Goal: Information Seeking & Learning: Learn about a topic

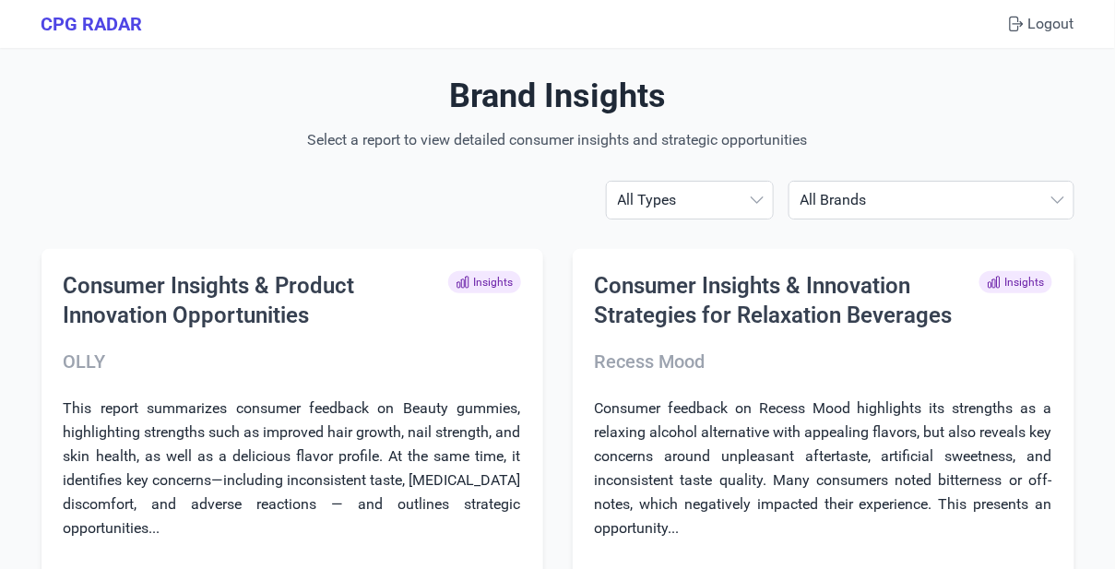
click at [892, 206] on select "All Brands [PERSON_NAME] AG1 ÂgeBlu Align Probiotic BEGA Bioma [US_STATE] Gold …" at bounding box center [931, 200] width 284 height 37
select select "ag1"
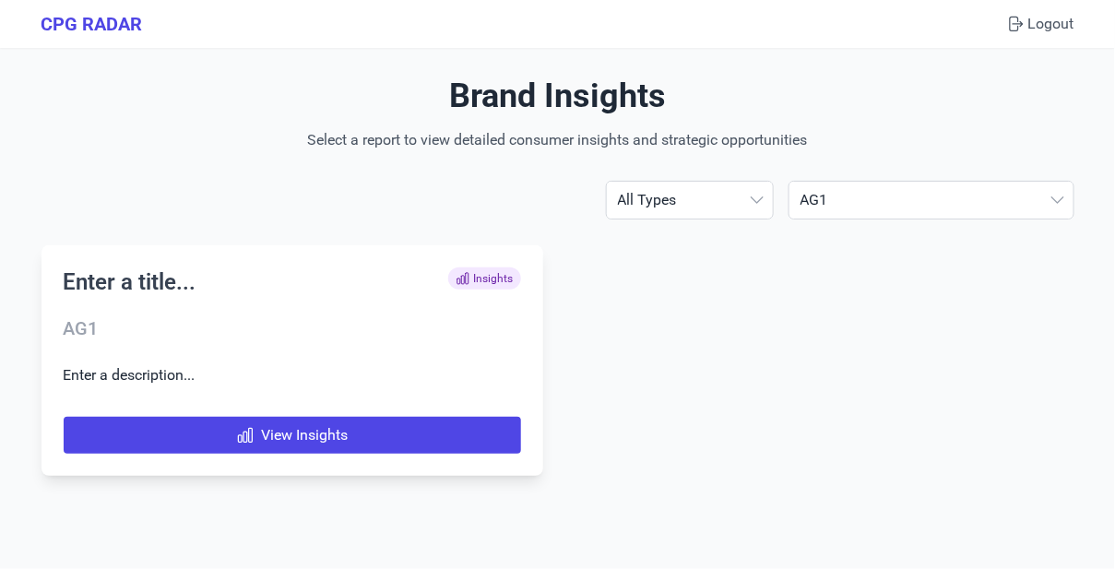
click at [198, 315] on h3 "AG1" at bounding box center [292, 328] width 457 height 26
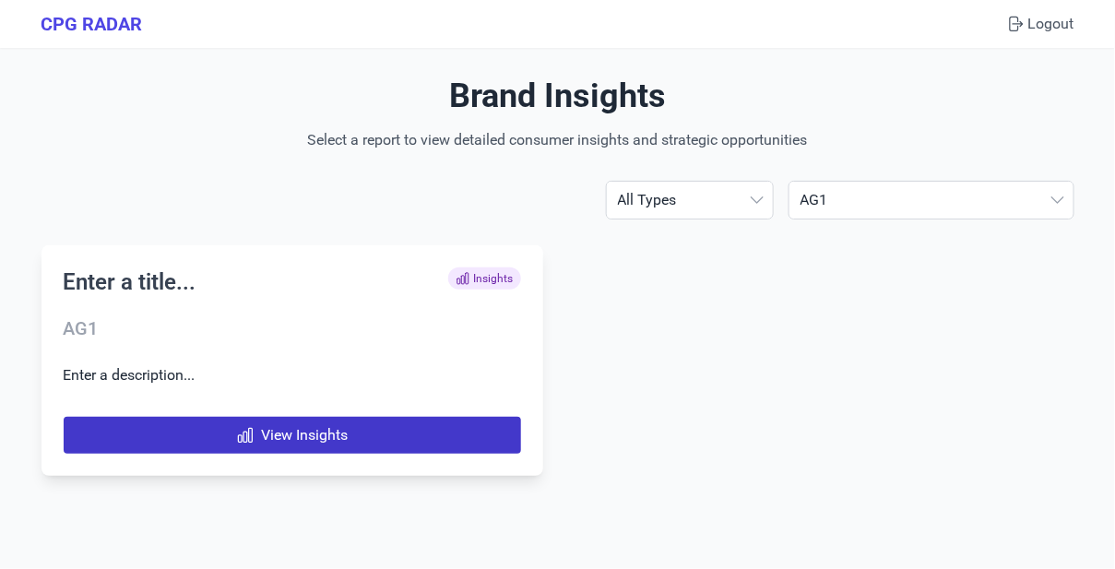
click at [198, 430] on link "View Insights" at bounding box center [292, 435] width 457 height 37
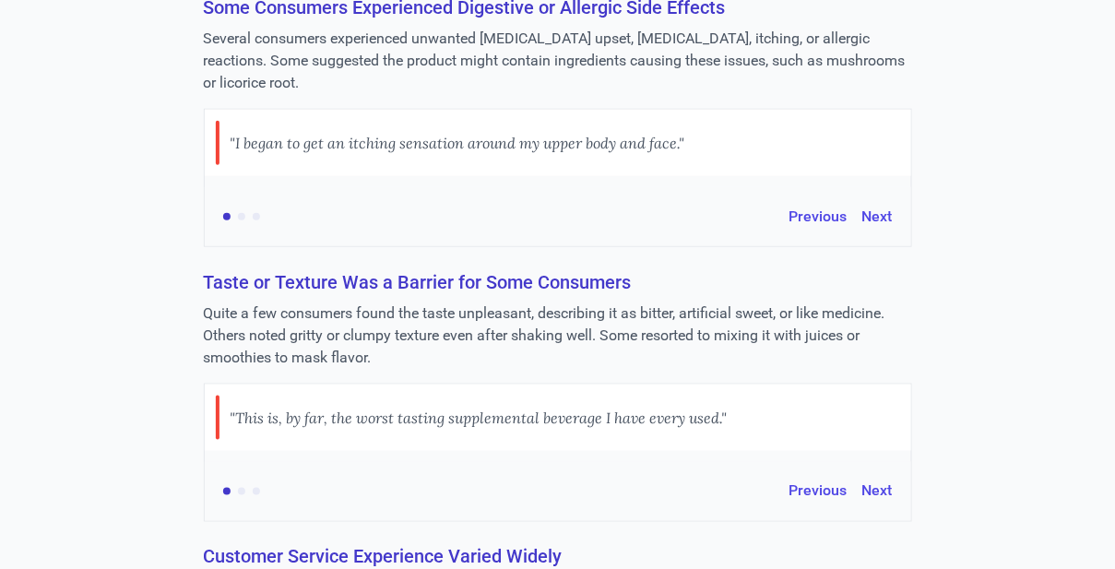
scroll to position [2322, 0]
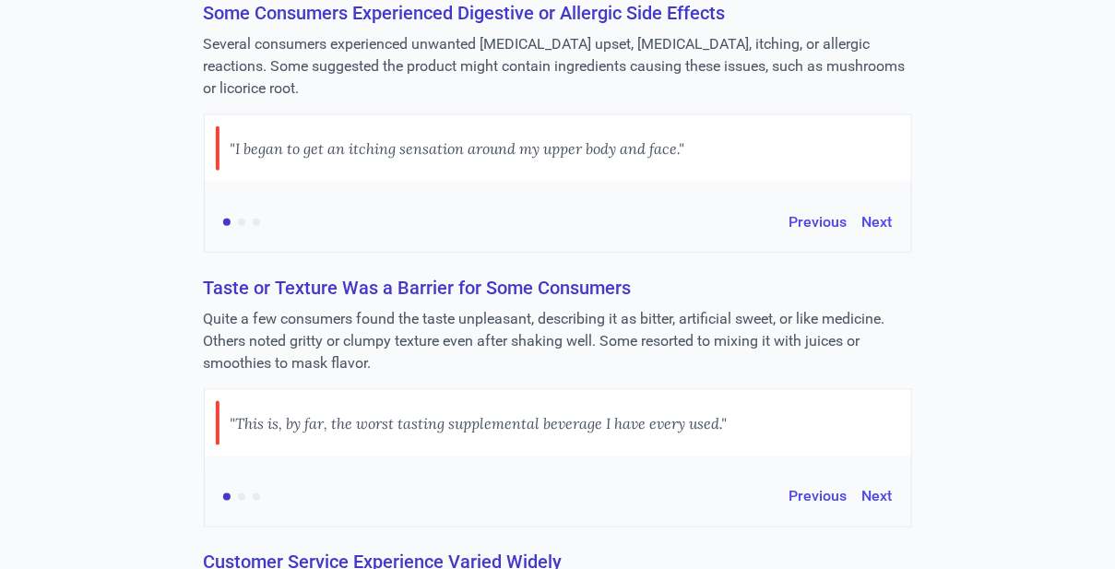
click at [451, 26] on h3 "Some Consumers Experienced Digestive or Allergic Side Effects" at bounding box center [558, 13] width 708 height 26
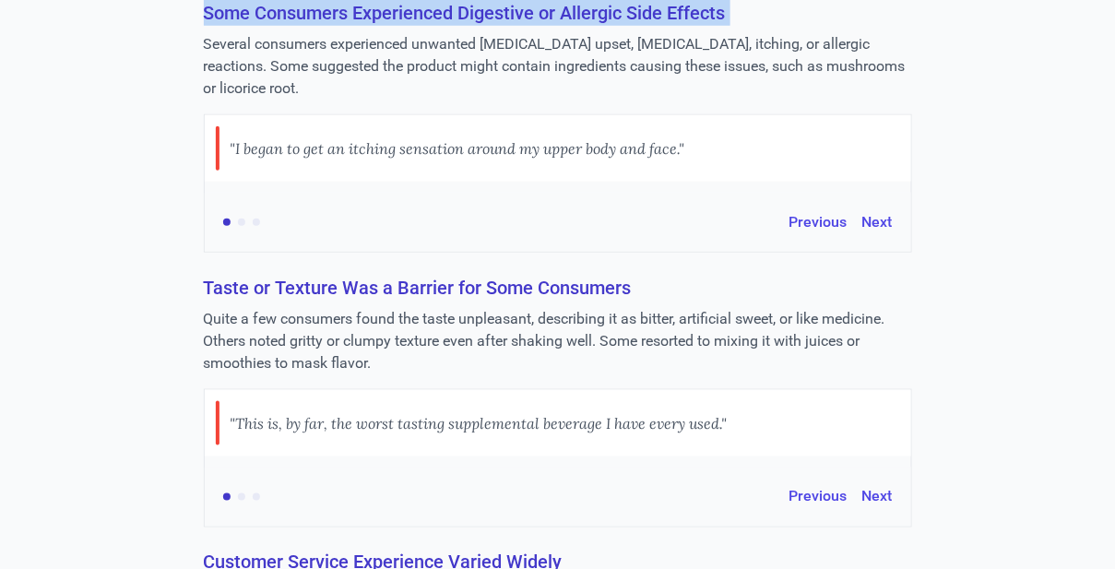
click at [451, 26] on h3 "Some Consumers Experienced Digestive or Allergic Side Effects" at bounding box center [558, 13] width 708 height 26
copy h3 "Some Consumers Experienced Digestive or Allergic Side Effects"
click at [879, 233] on button "Next" at bounding box center [877, 222] width 30 height 22
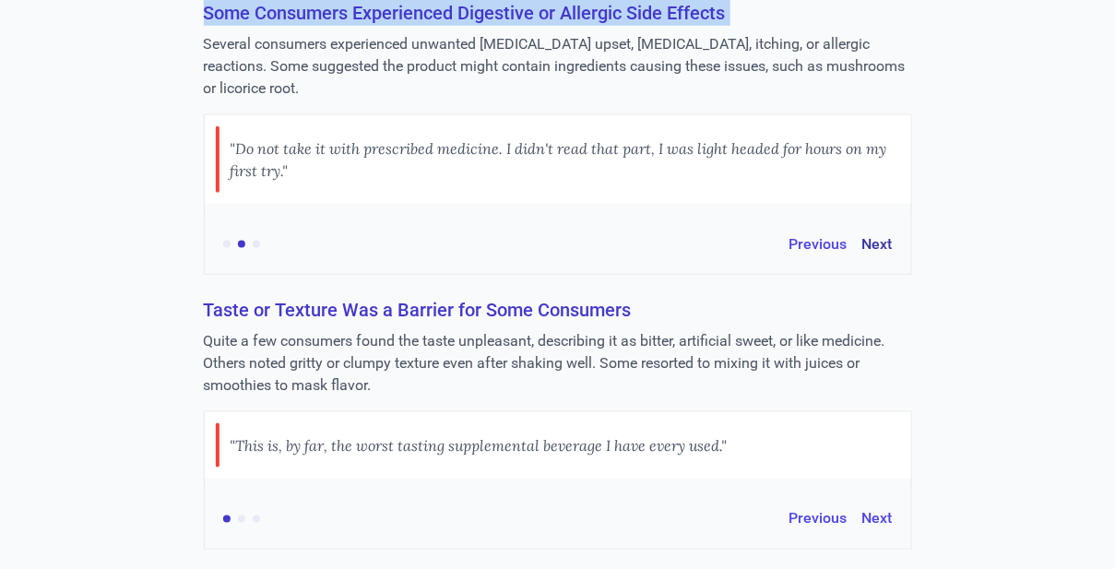
click at [873, 255] on button "Next" at bounding box center [877, 244] width 30 height 22
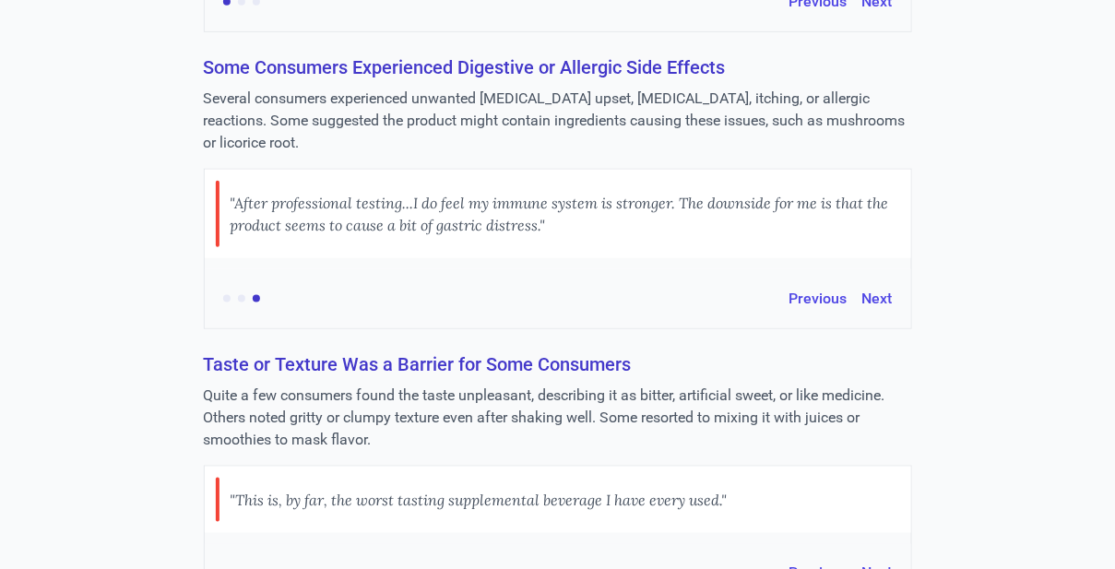
scroll to position [2257, 0]
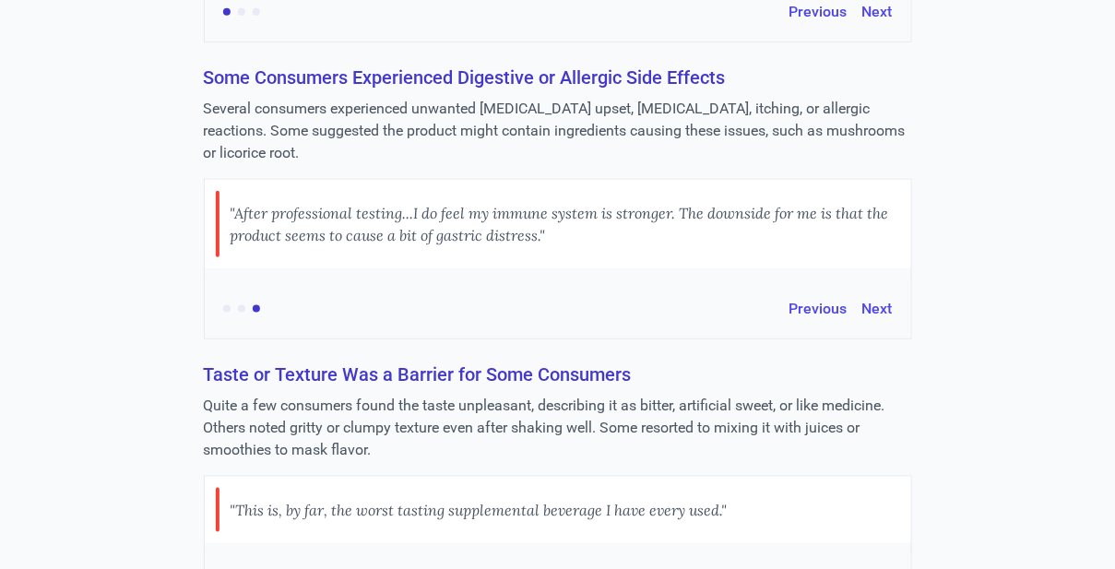
click at [355, 115] on div "Some Consumers Experienced Digestive or Allergic Side Effects Several consumers…" at bounding box center [558, 202] width 708 height 275
click at [361, 90] on h3 "Some Consumers Experienced Digestive or Allergic Side Effects" at bounding box center [558, 78] width 708 height 26
click at [385, 90] on h3 "Some Consumers Experienced Digestive or Allergic Side Effects" at bounding box center [558, 78] width 708 height 26
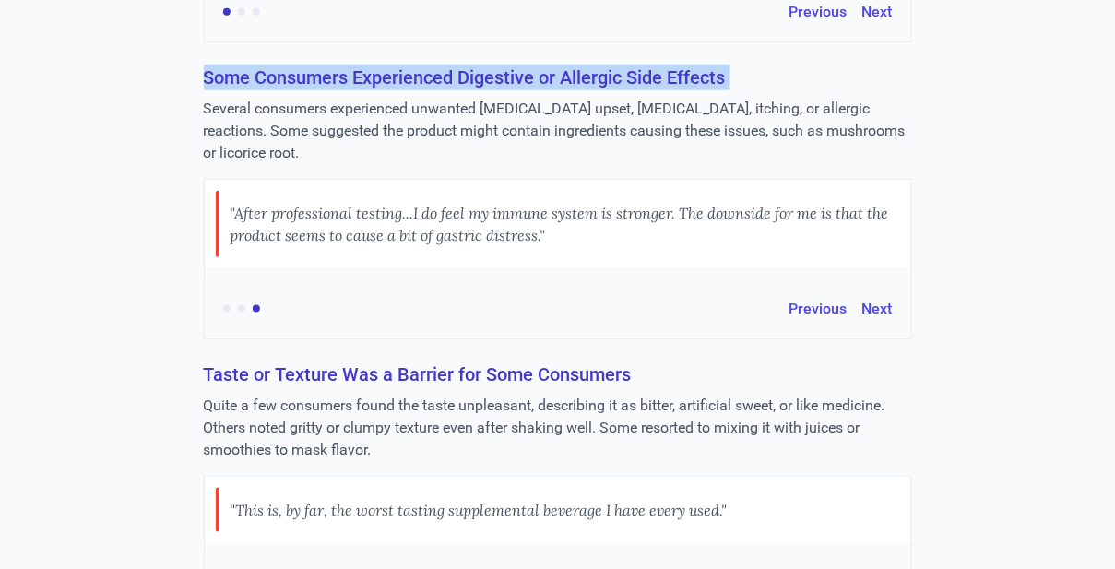
click at [385, 90] on h3 "Some Consumers Experienced Digestive or Allergic Side Effects" at bounding box center [558, 78] width 708 height 26
copy h3 "Some Consumers Experienced Digestive or Allergic Side Effects"
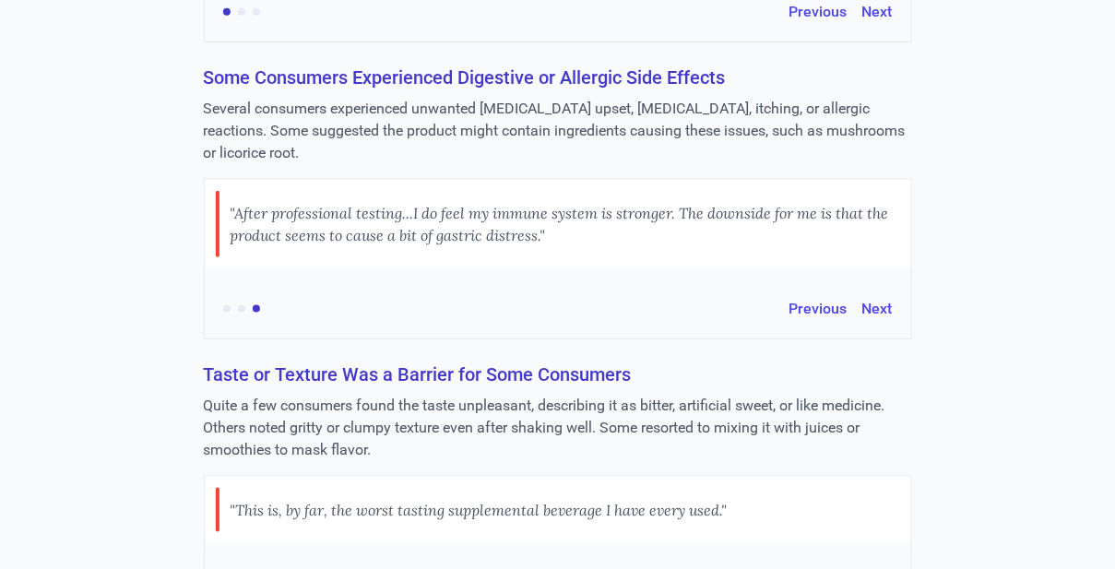
click at [494, 136] on p "Several consumers experienced unwanted [MEDICAL_DATA] upset, [MEDICAL_DATA], it…" at bounding box center [558, 131] width 708 height 66
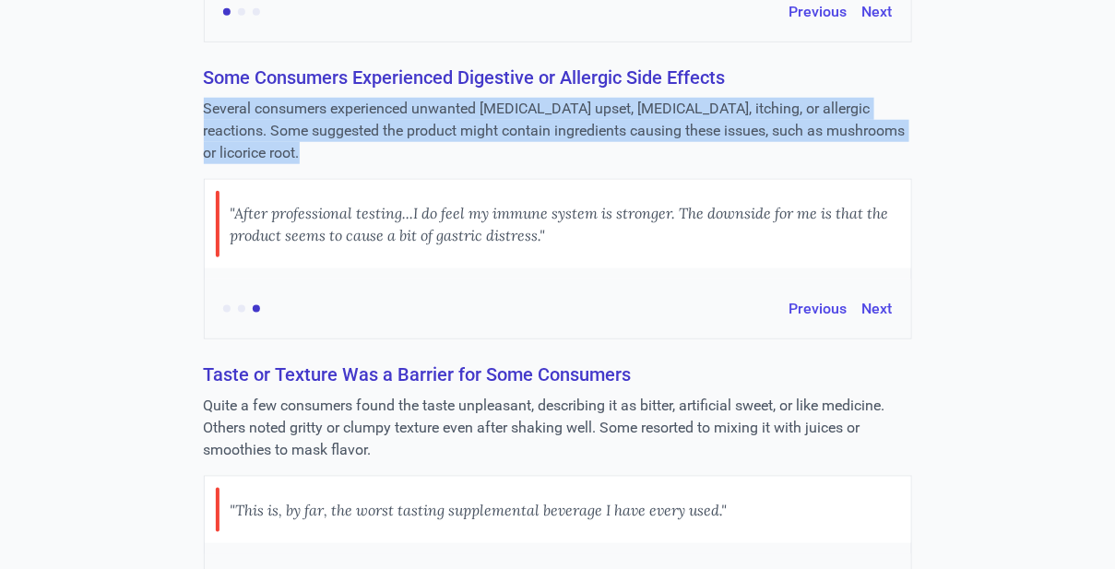
click at [494, 136] on p "Several consumers experienced unwanted [MEDICAL_DATA] upset, [MEDICAL_DATA], it…" at bounding box center [558, 131] width 708 height 66
copy p "Several consumers experienced unwanted [MEDICAL_DATA] upset, [MEDICAL_DATA], it…"
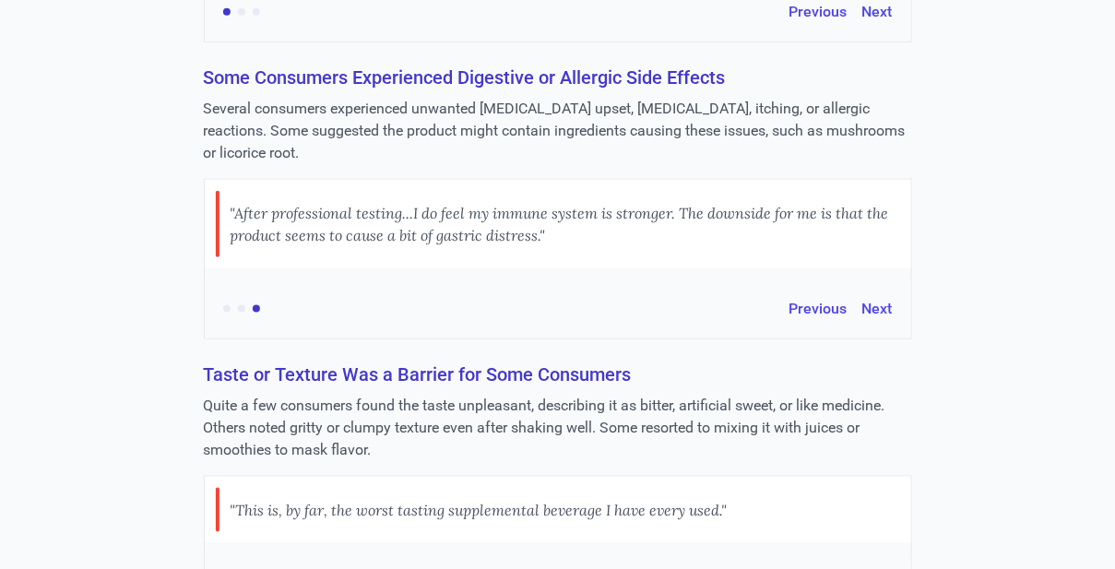
click at [486, 246] on div ""After professional testing...I do feel my immune system is stronger. The downs…" at bounding box center [565, 224] width 669 height 66
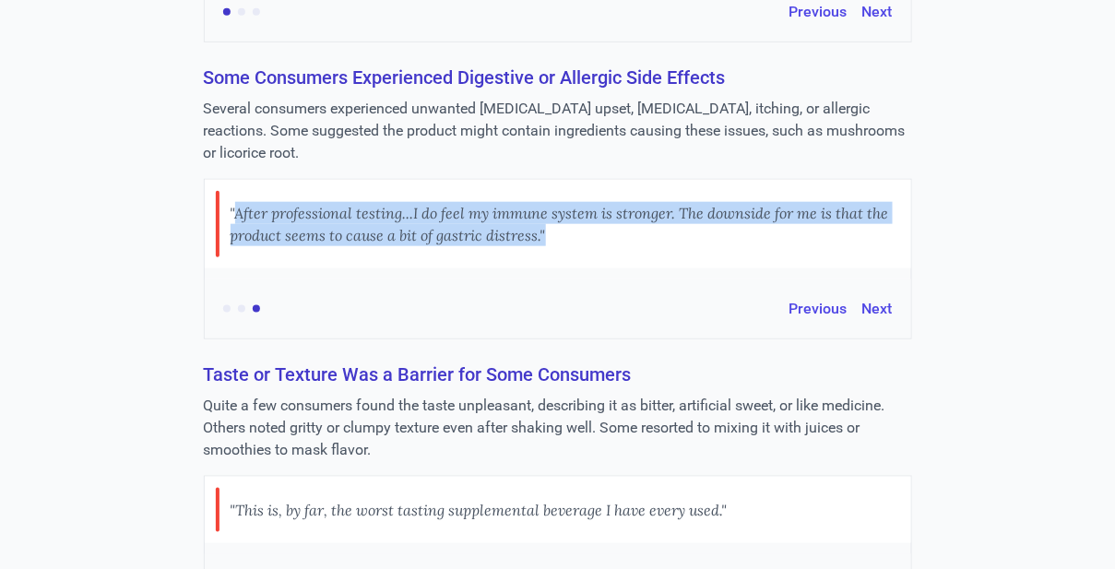
click at [486, 246] on div ""After professional testing...I do feel my immune system is stronger. The downs…" at bounding box center [565, 224] width 669 height 66
copy div ""After professional testing...I do feel my immune system is stronger. The downs…"
click at [809, 320] on button "Previous" at bounding box center [818, 309] width 58 height 22
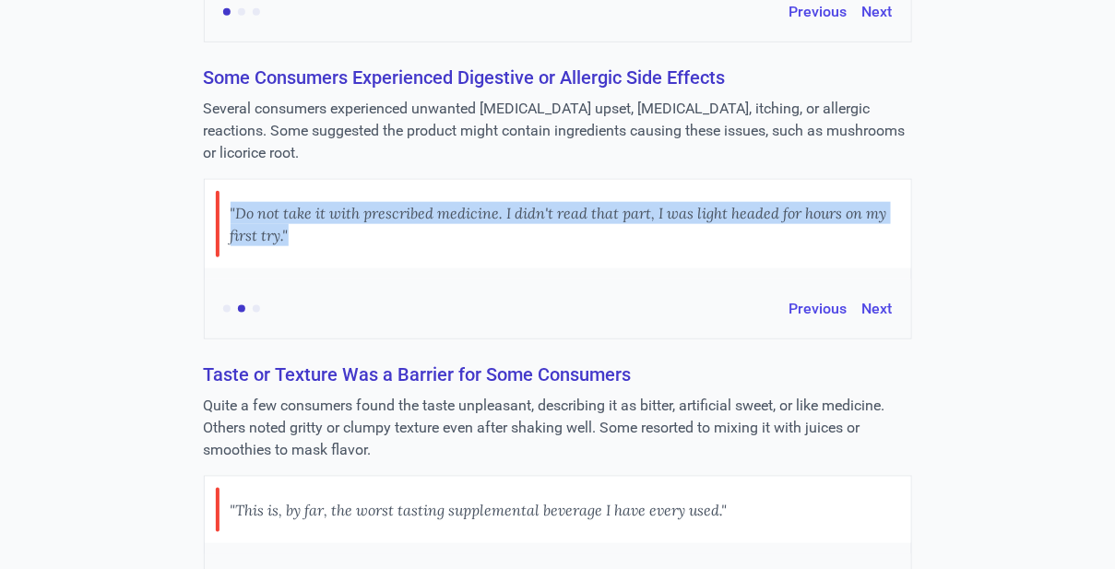
copy div ""After professional testing...I do feel my immune system is stronger. The downs…"
click at [834, 320] on button "Previous" at bounding box center [818, 309] width 58 height 22
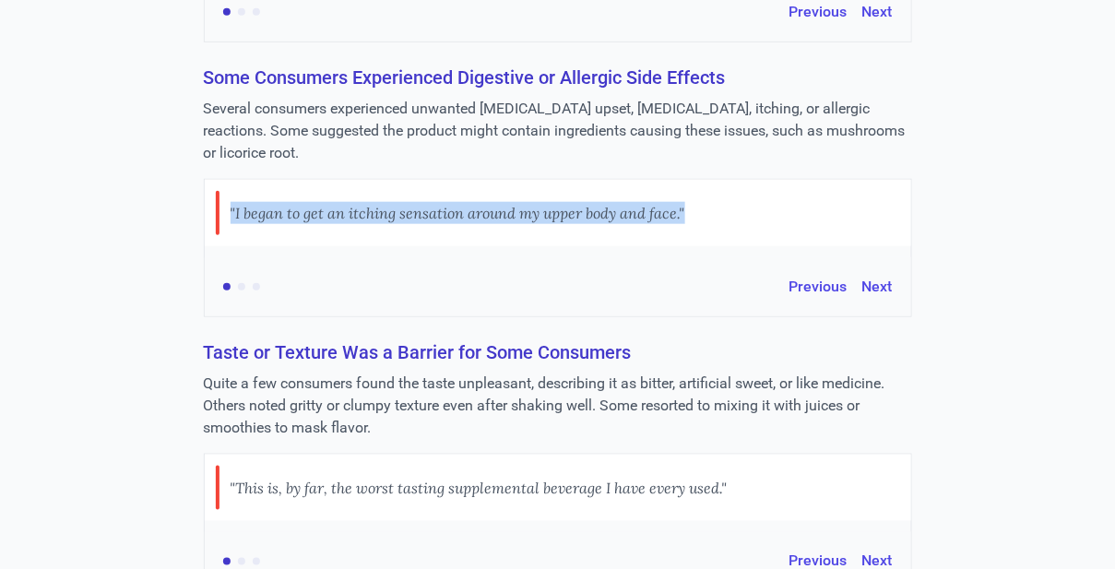
copy div ""After professional testing...I do feel my immune system is stronger. The downs…"
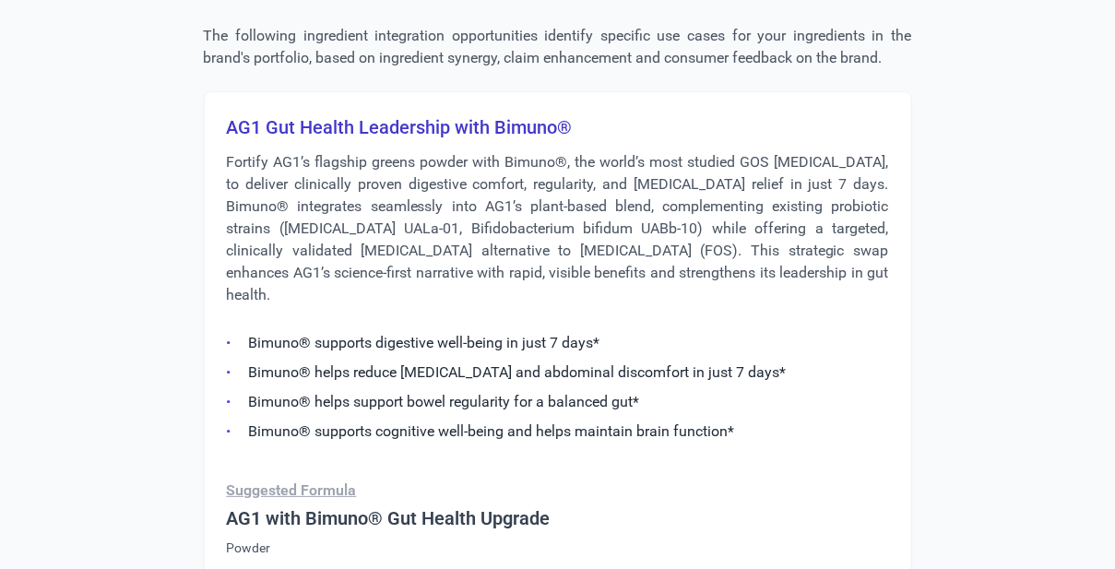
scroll to position [3454, 0]
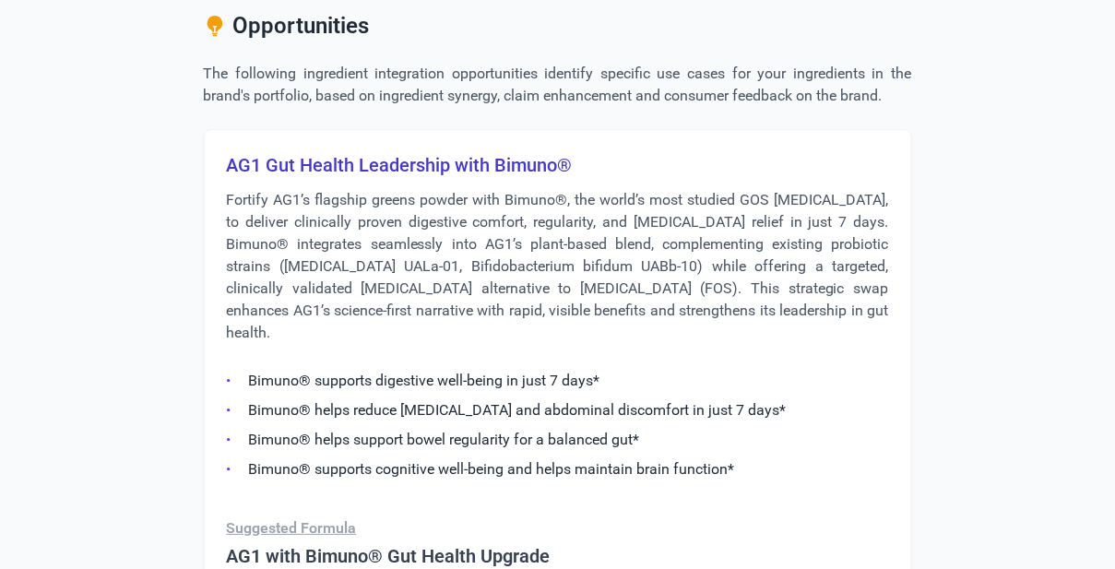
click at [491, 258] on p "Fortify AG1’s flagship greens powder with Bimuno®, the world’s most studied GOS…" at bounding box center [558, 266] width 662 height 155
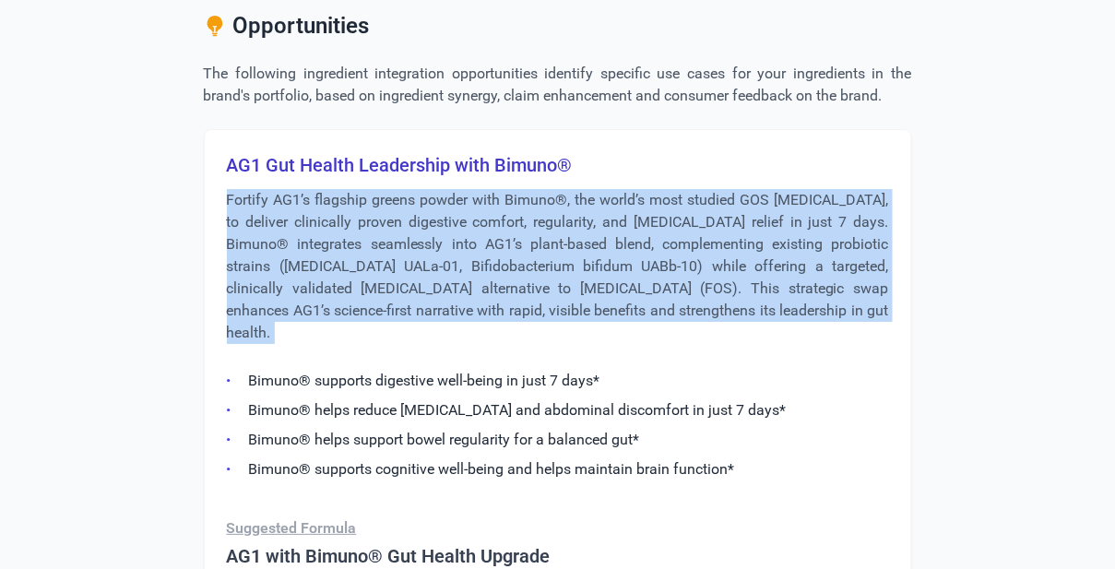
click at [491, 258] on p "Fortify AG1’s flagship greens powder with Bimuno®, the world’s most studied GOS…" at bounding box center [558, 266] width 662 height 155
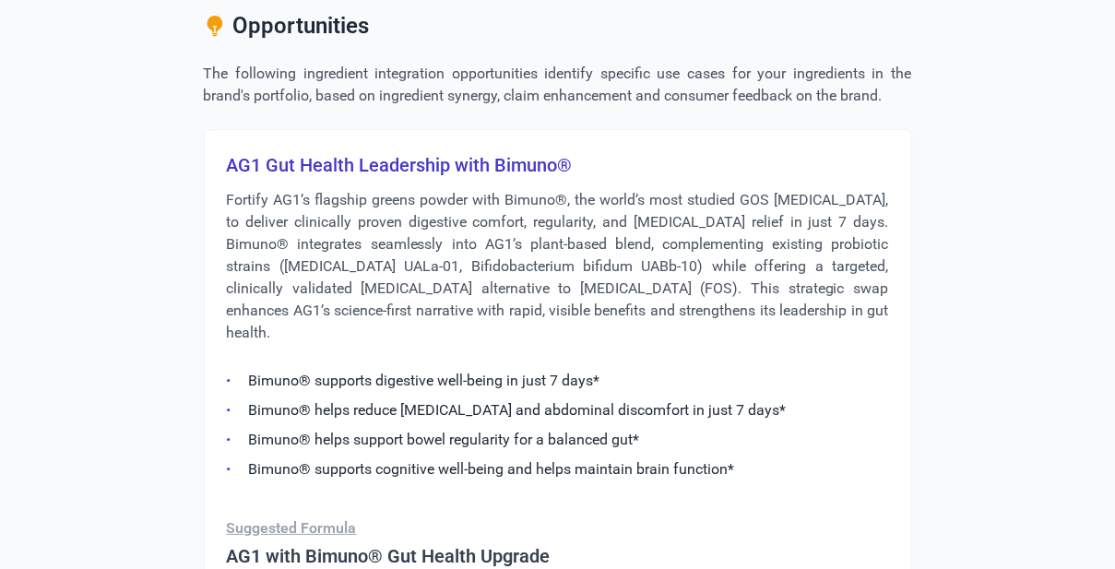
click at [479, 178] on h3 "AG1 Gut Health Leadership with Bimuno®" at bounding box center [558, 165] width 662 height 26
click at [488, 178] on h3 "AG1 Gut Health Leadership with Bimuno®" at bounding box center [558, 165] width 662 height 26
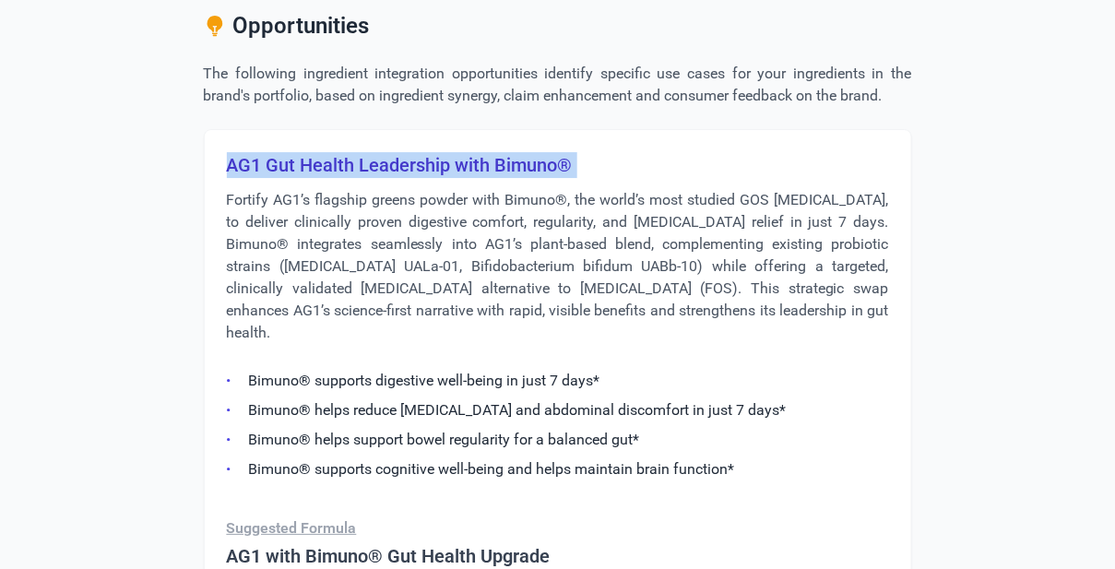
click at [488, 178] on h3 "AG1 Gut Health Leadership with Bimuno®" at bounding box center [558, 165] width 662 height 26
copy h3 "AG1 Gut Health Leadership with Bimuno®"
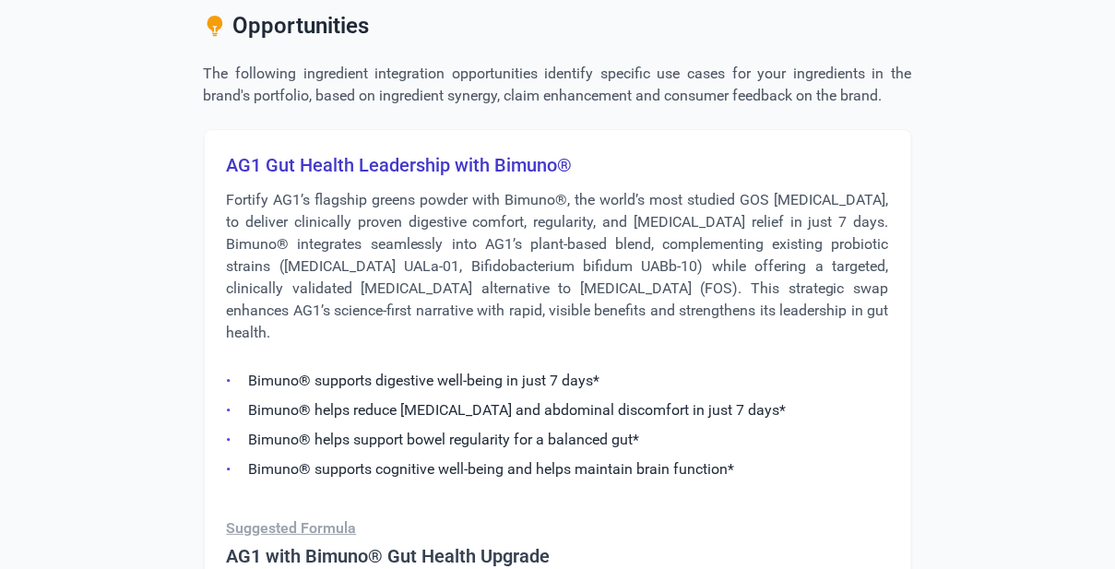
click at [657, 228] on p "Fortify AG1’s flagship greens powder with Bimuno®, the world’s most studied GOS…" at bounding box center [558, 266] width 662 height 155
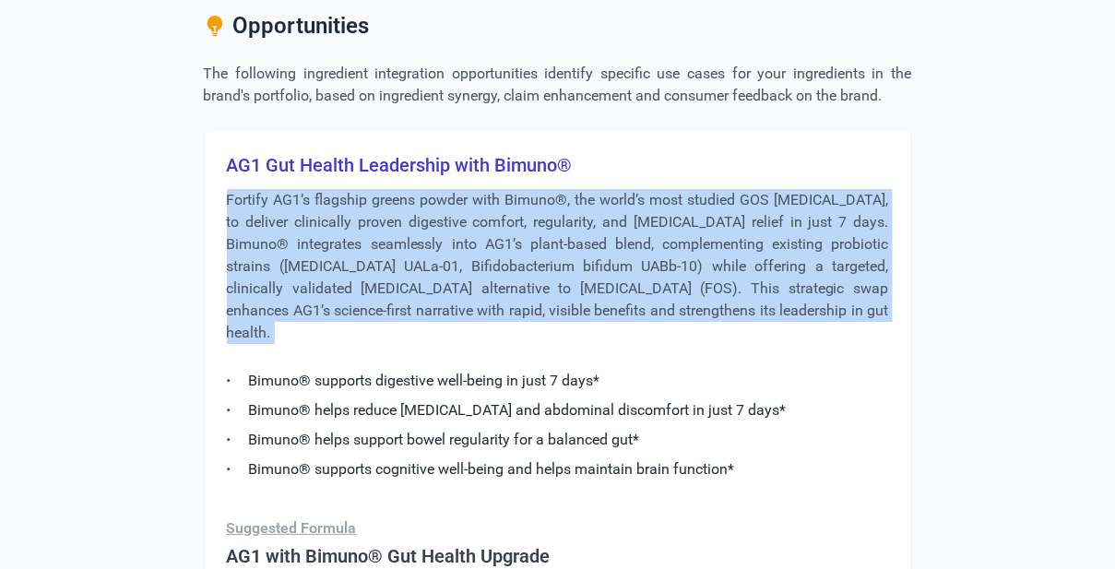
click at [657, 228] on p "Fortify AG1’s flagship greens powder with Bimuno®, the world’s most studied GOS…" at bounding box center [558, 266] width 662 height 155
copy div "Fortify AG1’s flagship greens powder with Bimuno®, the world’s most studied GOS…"
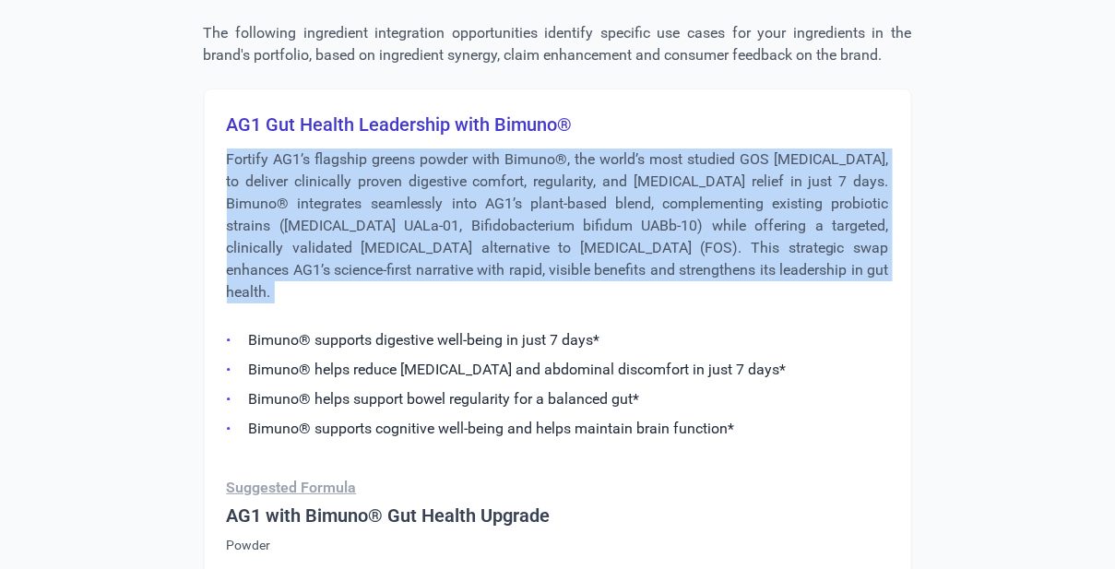
scroll to position [3496, 0]
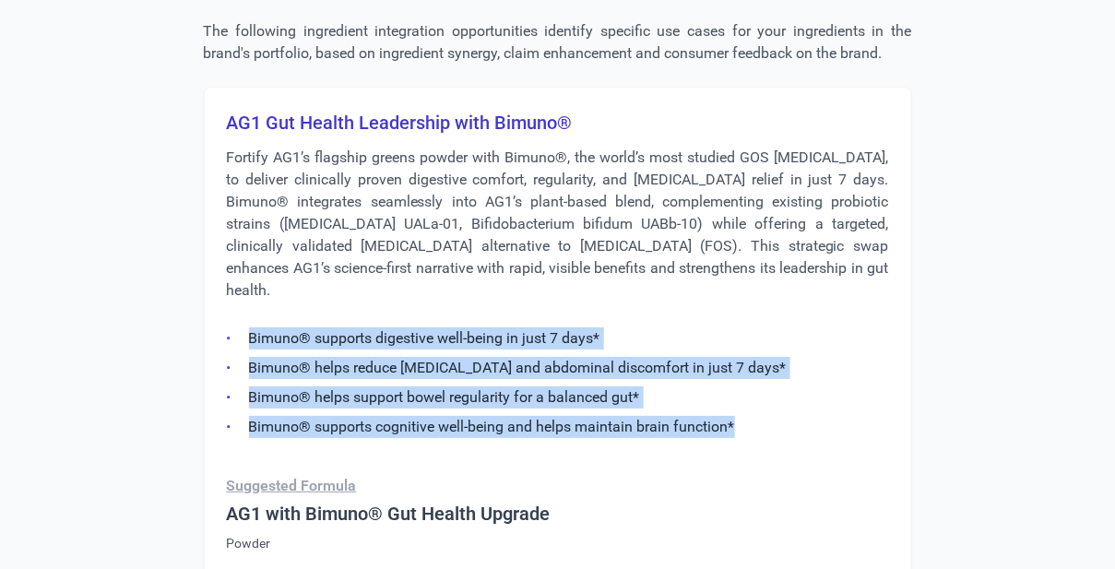
drag, startPoint x: 737, startPoint y: 419, endPoint x: 236, endPoint y: 314, distance: 511.6
click at [236, 316] on ul "Bimuno® supports digestive well-being in just 7 days* Bimuno® helps reduce [MED…" at bounding box center [558, 377] width 662 height 122
copy ul "Bimuno® supports digestive well-being in just 7 days* Bimuno® helps reduce [MED…"
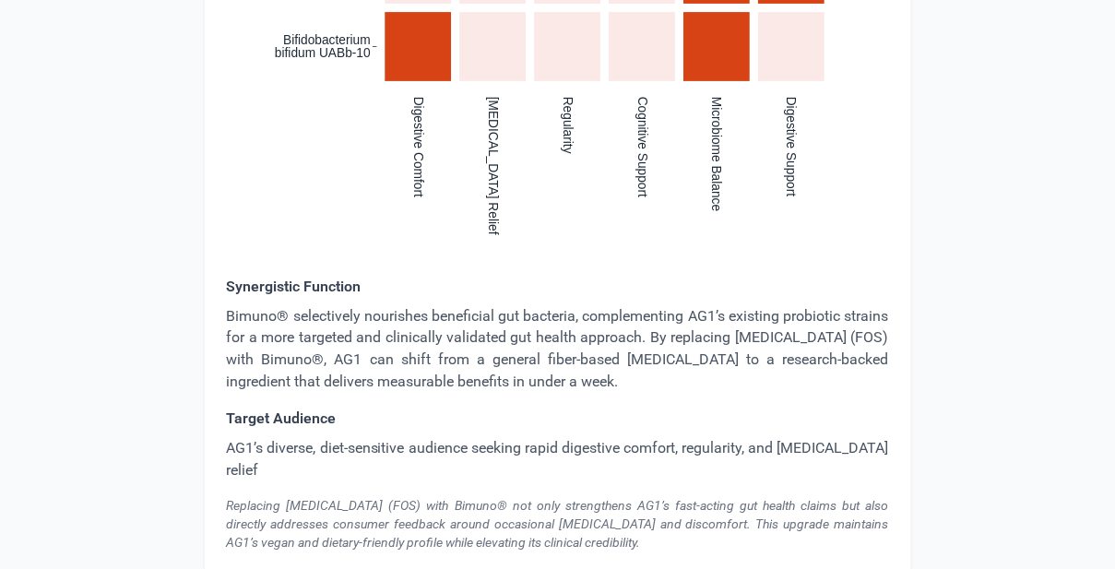
scroll to position [4341, 0]
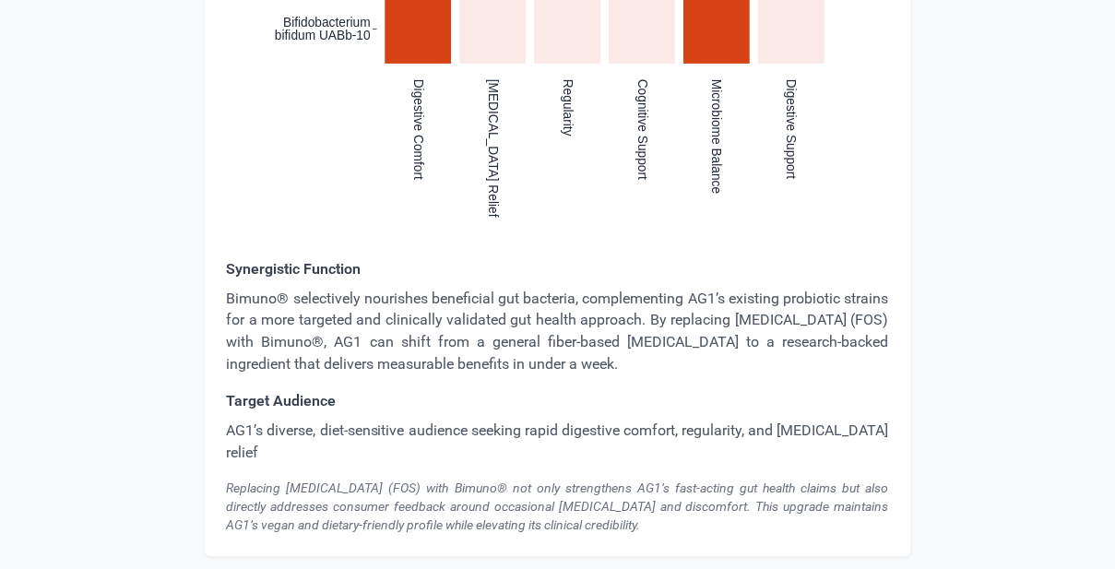
click at [533, 336] on p "Bimuno® selectively nourishes beneficial gut bacteria, complementing AG1’s exis…" at bounding box center [558, 332] width 662 height 89
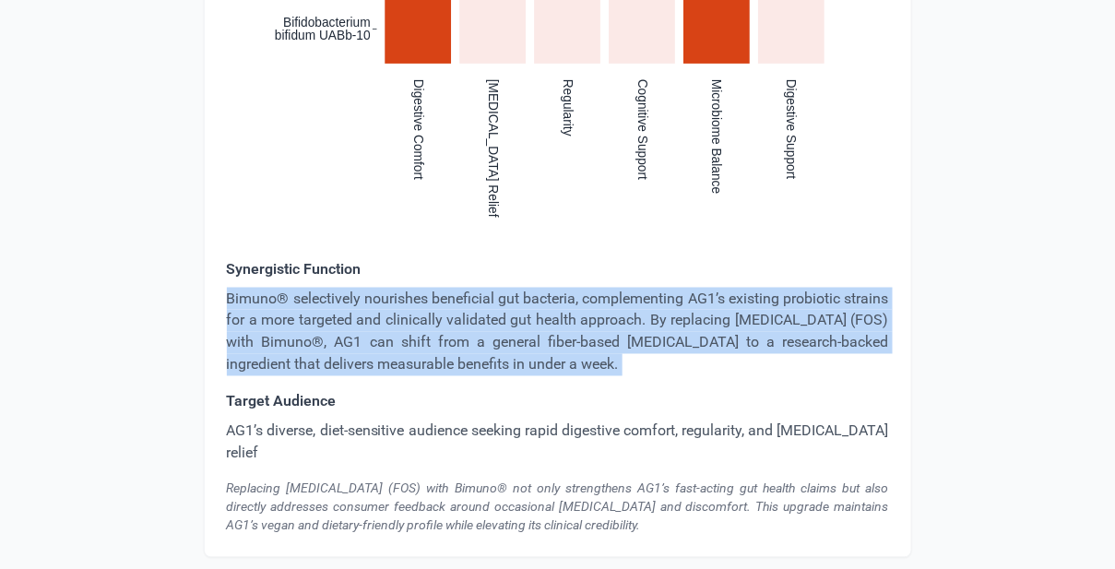
click at [533, 336] on p "Bimuno® selectively nourishes beneficial gut bacteria, complementing AG1’s exis…" at bounding box center [558, 332] width 662 height 89
copy p "Bimuno® selectively nourishes beneficial gut bacteria, complementing AG1’s exis…"
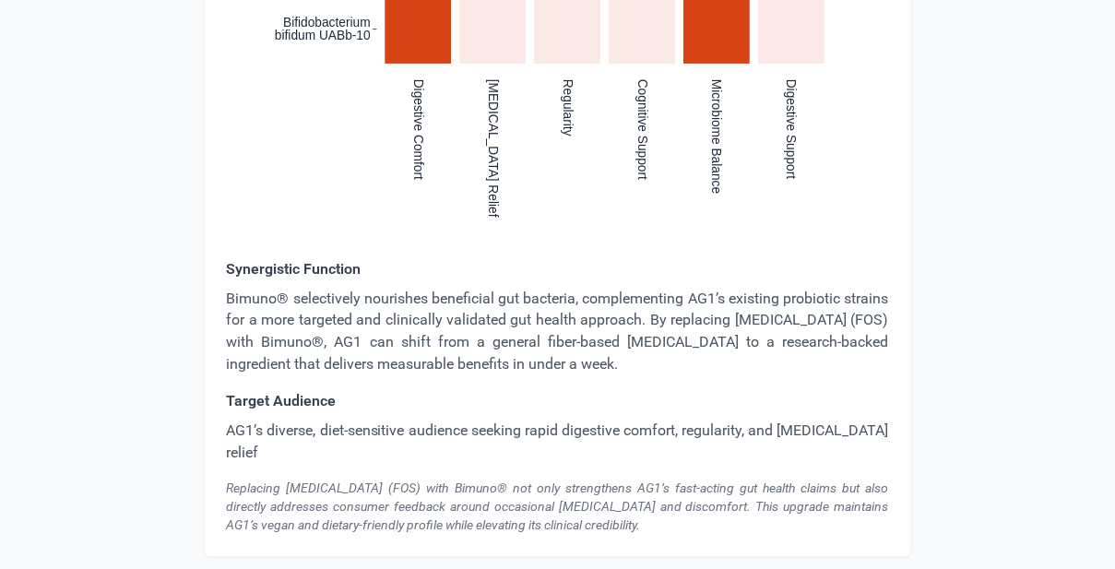
click at [543, 420] on p "AG1’s diverse, diet-sensitive audience seeking rapid digestive comfort, regular…" at bounding box center [558, 442] width 662 height 44
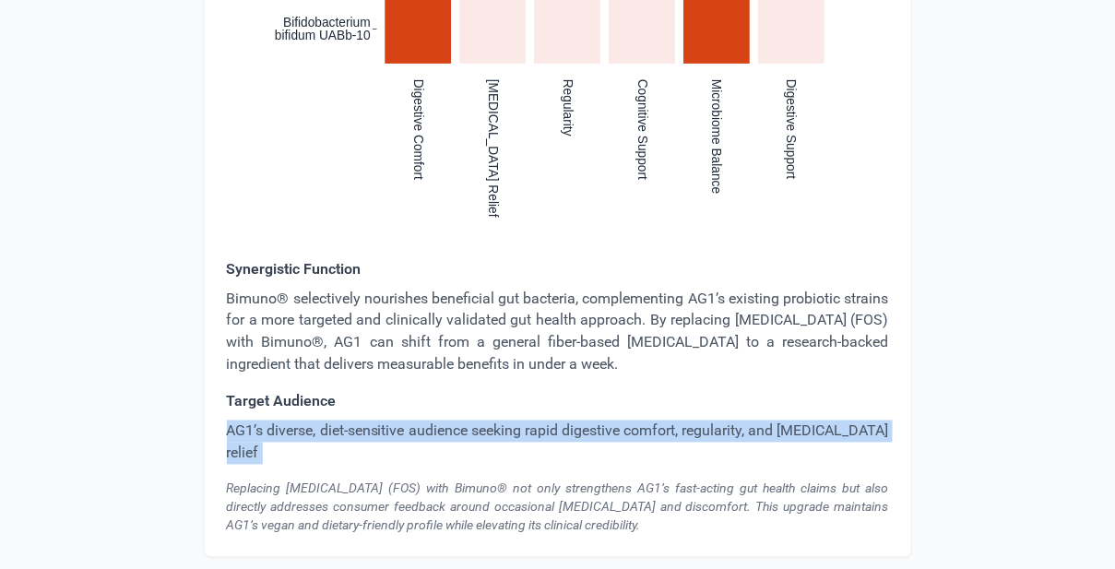
click at [543, 420] on p "AG1’s diverse, diet-sensitive audience seeking rapid digestive comfort, regular…" at bounding box center [558, 442] width 662 height 44
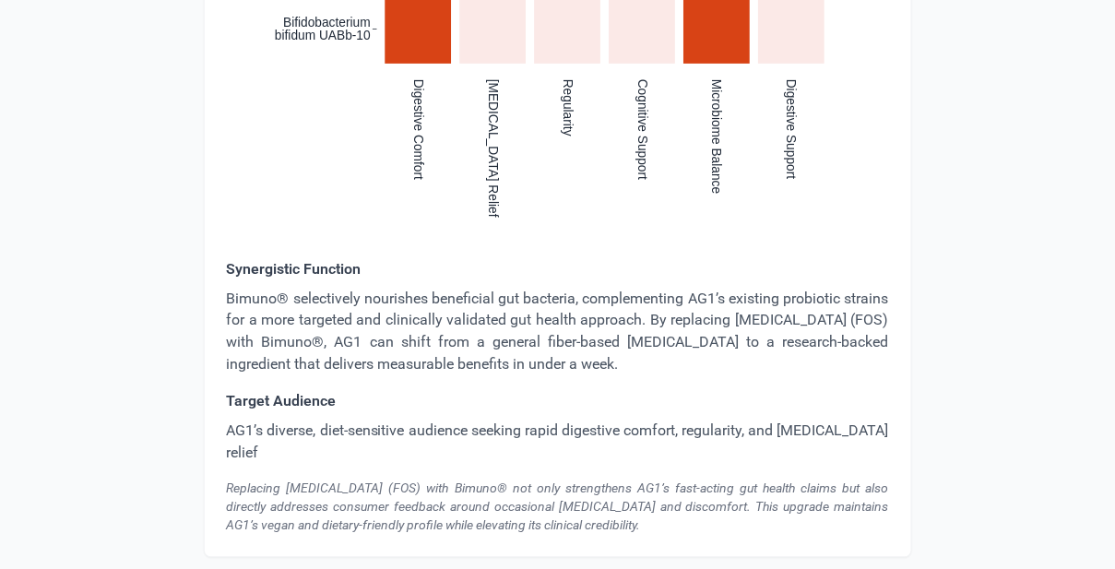
click at [478, 479] on div "Replacing [MEDICAL_DATA] (FOS) with Bimuno® not only strengthens AG1’s fast-act…" at bounding box center [558, 506] width 662 height 55
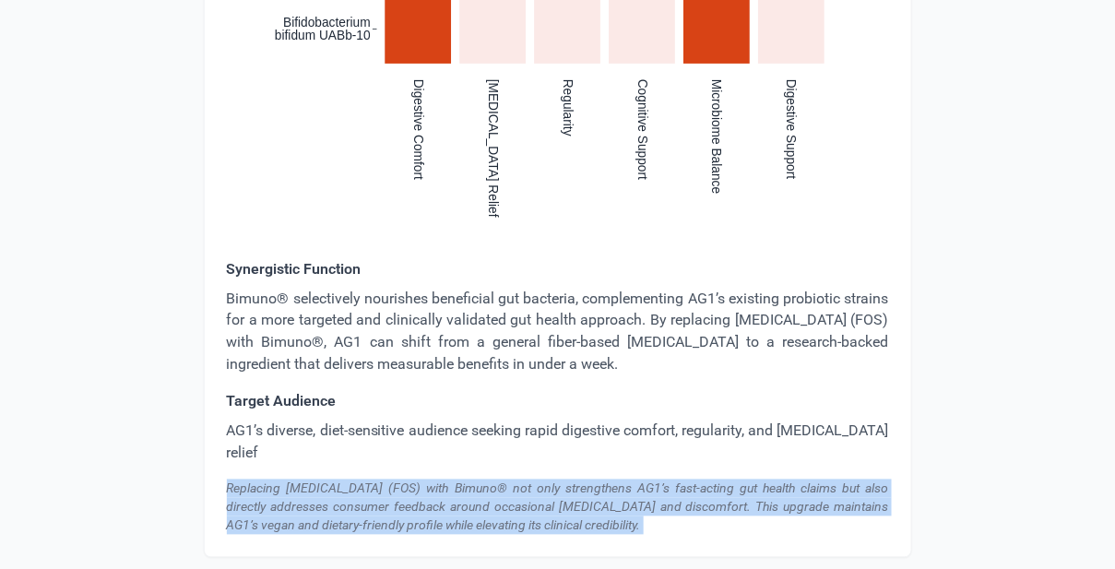
click at [478, 479] on div "Replacing [MEDICAL_DATA] (FOS) with Bimuno® not only strengthens AG1’s fast-act…" at bounding box center [558, 506] width 662 height 55
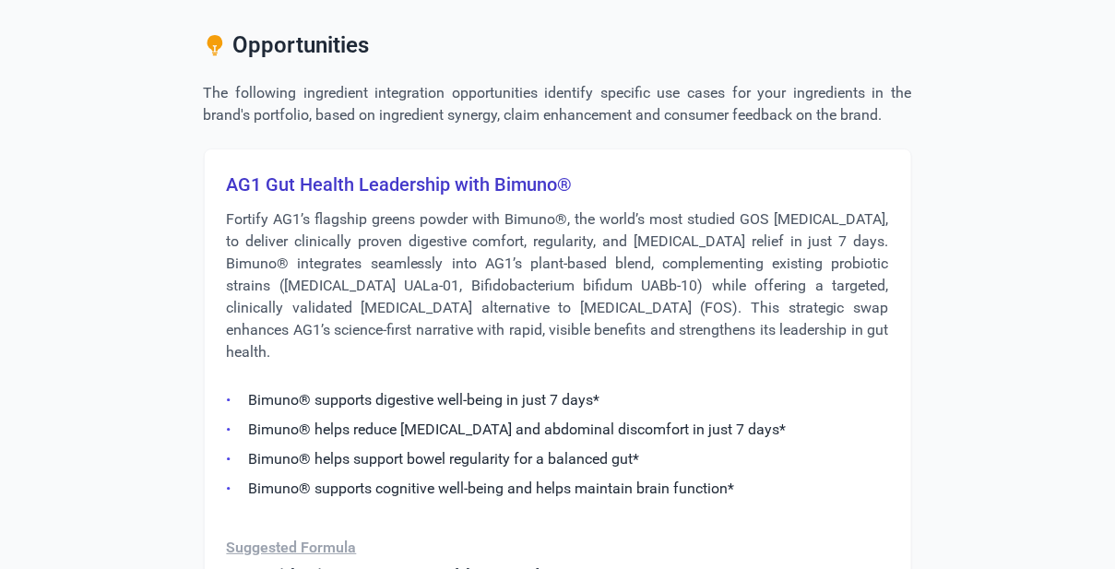
scroll to position [3353, 0]
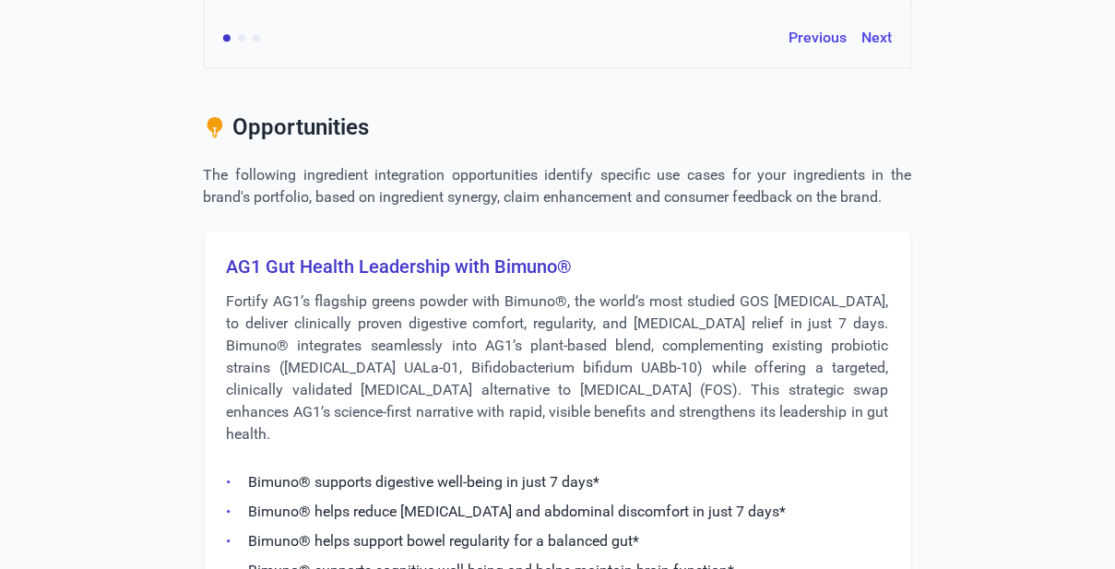
click at [429, 279] on h3 "AG1 Gut Health Leadership with Bimuno®" at bounding box center [558, 267] width 662 height 26
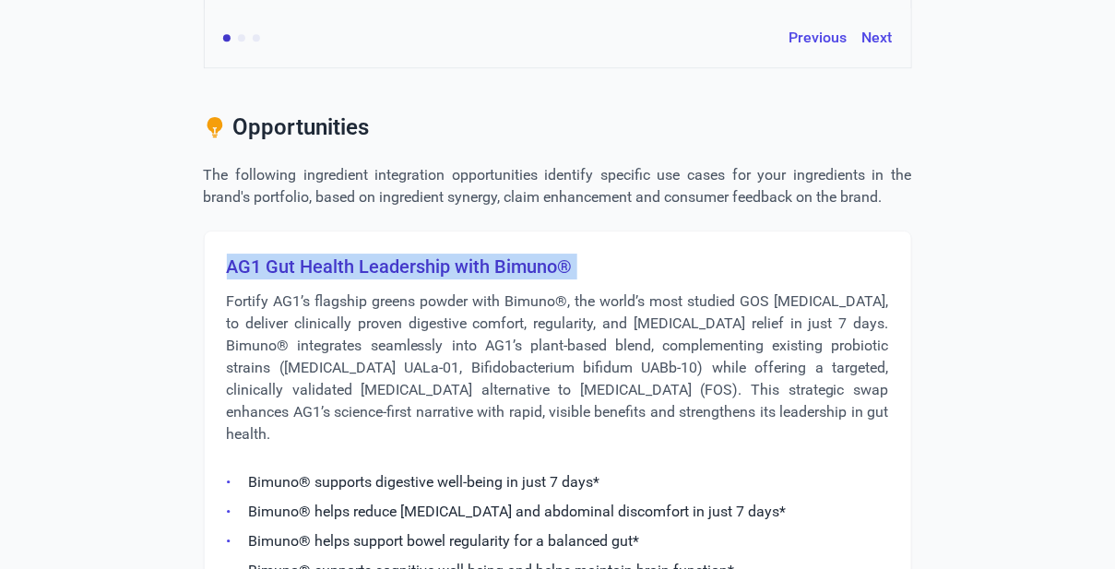
click at [429, 279] on h3 "AG1 Gut Health Leadership with Bimuno®" at bounding box center [558, 267] width 662 height 26
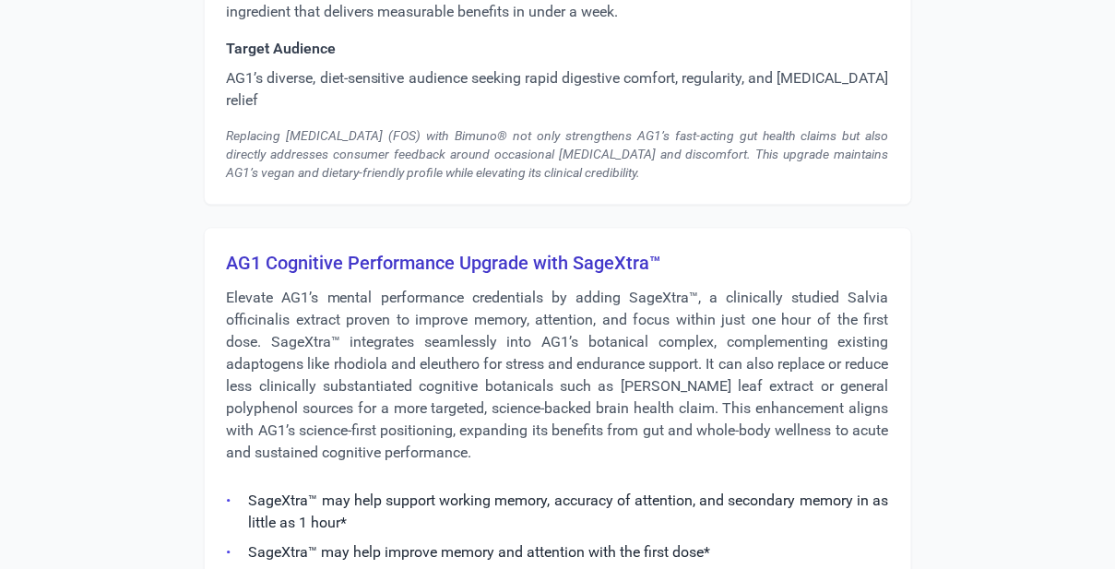
scroll to position [4702, 0]
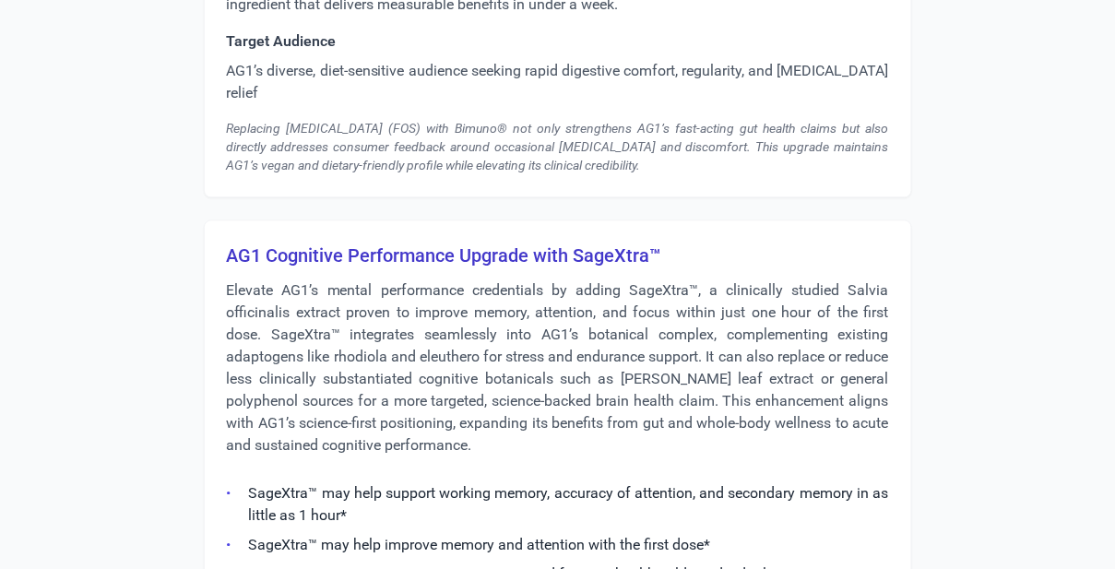
click at [609, 243] on h3 "AG1 Cognitive Performance Upgrade with SageXtra™" at bounding box center [558, 256] width 662 height 26
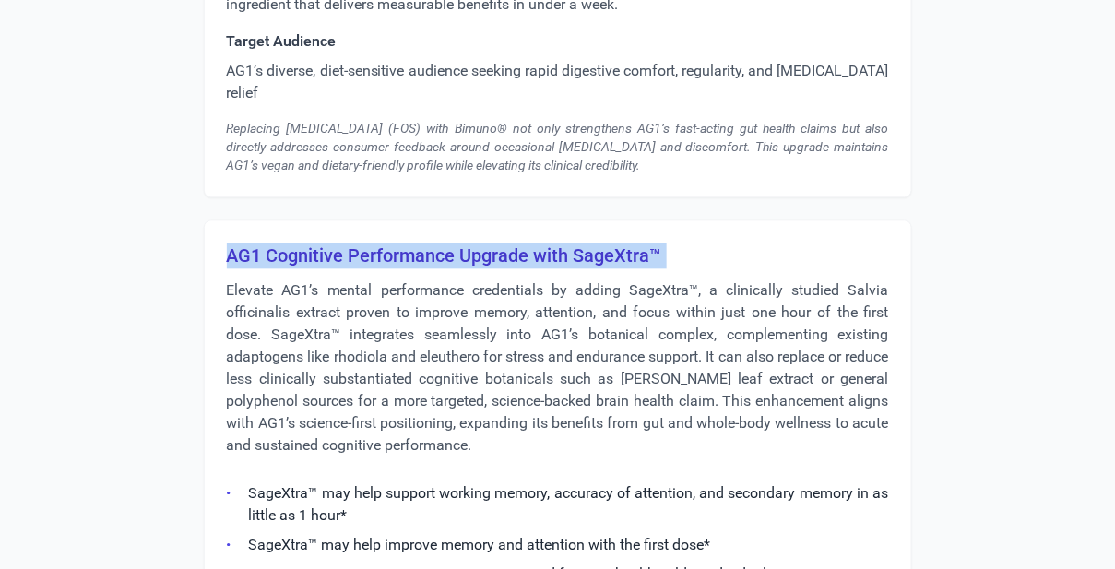
click at [609, 243] on h3 "AG1 Cognitive Performance Upgrade with SageXtra™" at bounding box center [558, 256] width 662 height 26
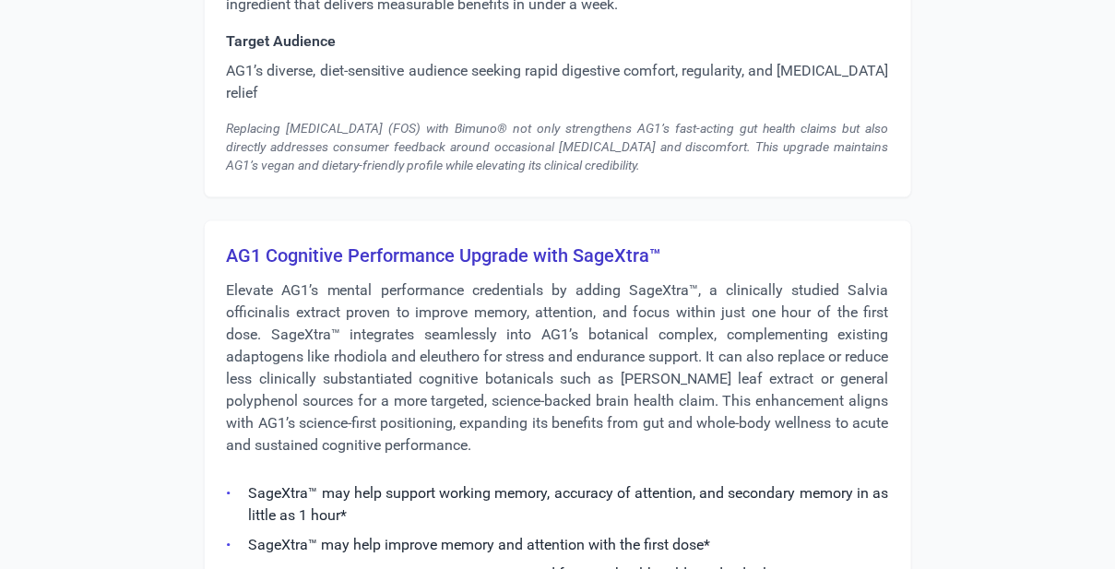
click at [505, 337] on p "Elevate AG1’s mental performance credentials by adding SageXtra™, a clinically …" at bounding box center [558, 367] width 662 height 177
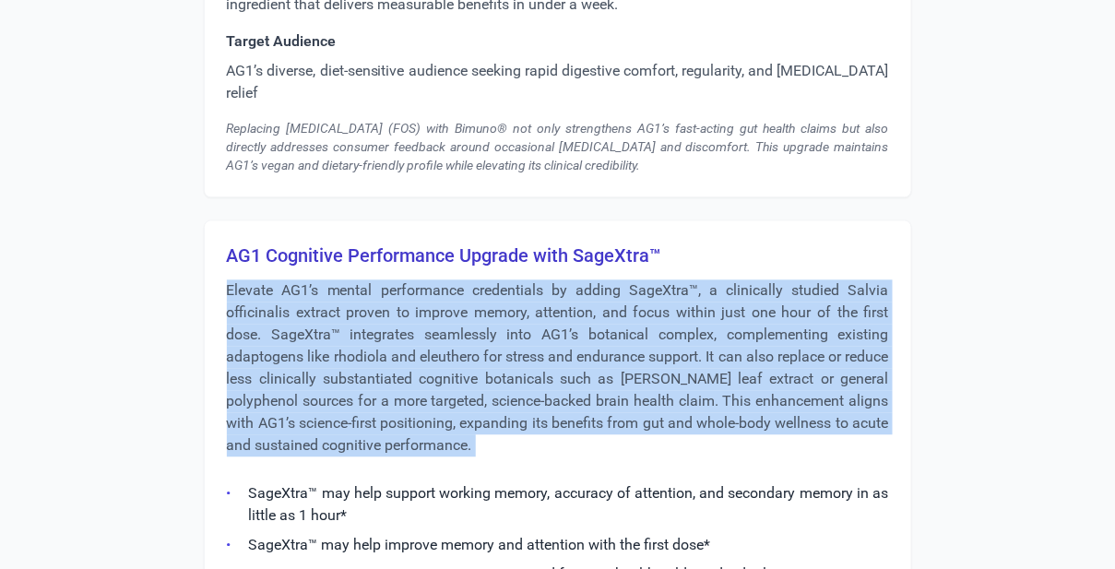
click at [505, 337] on p "Elevate AG1’s mental performance credentials by adding SageXtra™, a clinically …" at bounding box center [558, 367] width 662 height 177
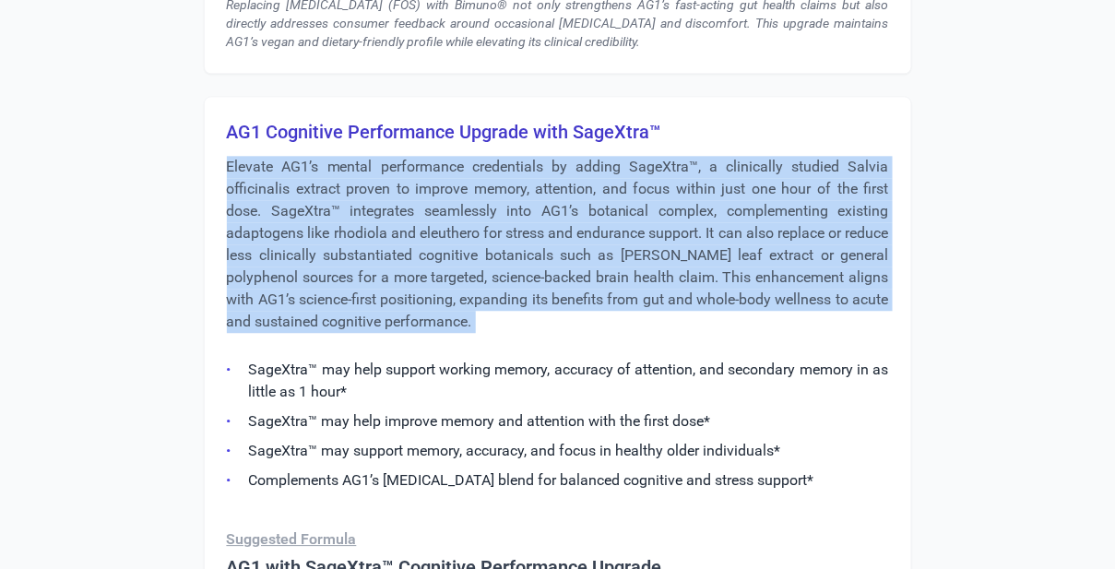
scroll to position [4966, 0]
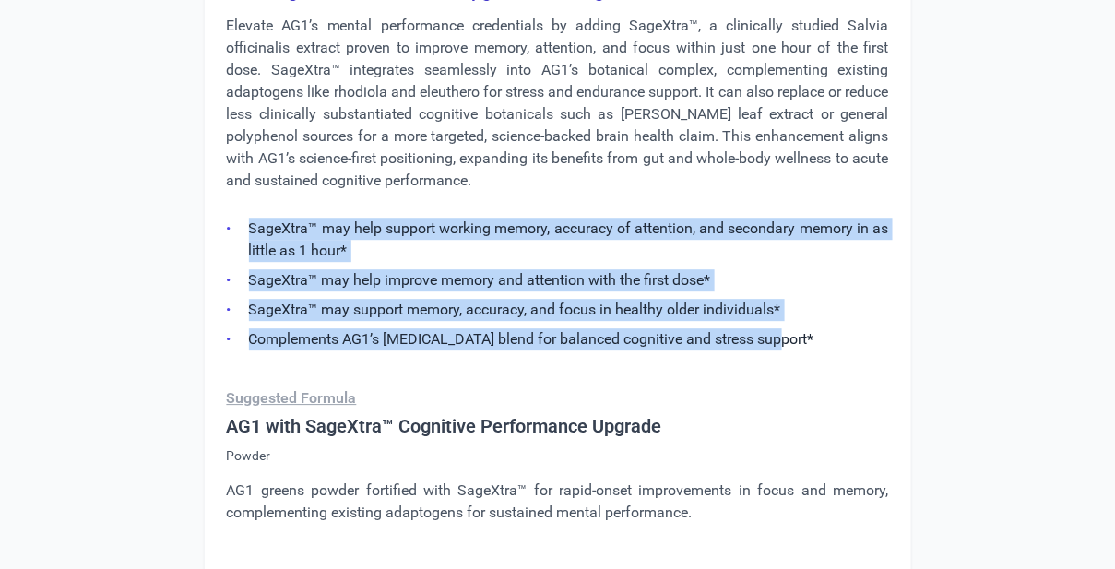
drag, startPoint x: 781, startPoint y: 308, endPoint x: 243, endPoint y: 192, distance: 550.0
click at [243, 207] on ul "SageXtra™ may help support working memory, accuracy of attention, and secondary…" at bounding box center [558, 279] width 662 height 144
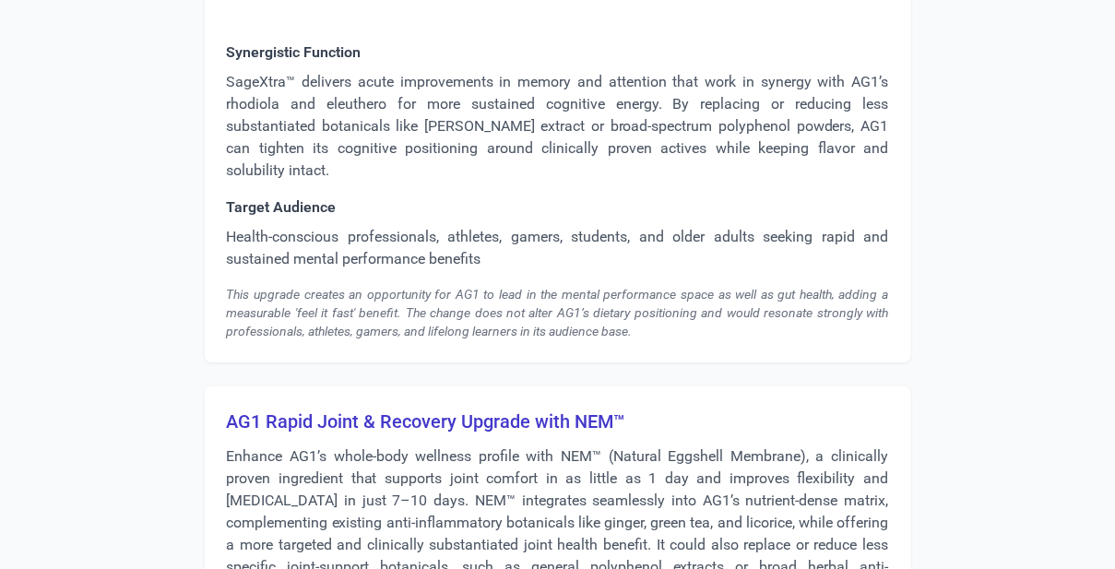
scroll to position [5910, 0]
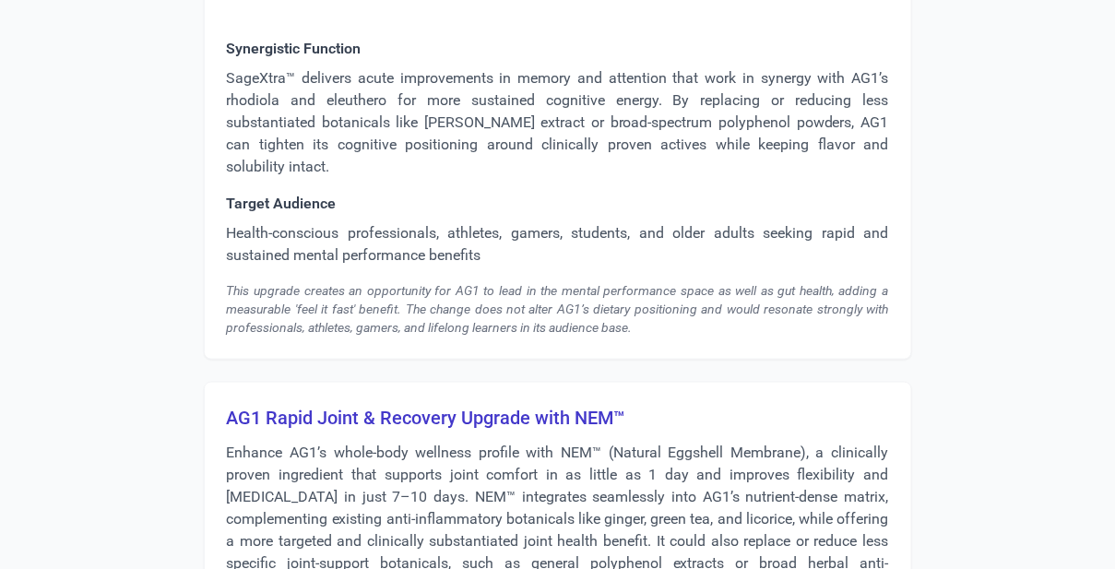
click at [634, 83] on p "SageXtra™ delivers acute improvements in memory and attention that work in syne…" at bounding box center [558, 122] width 662 height 111
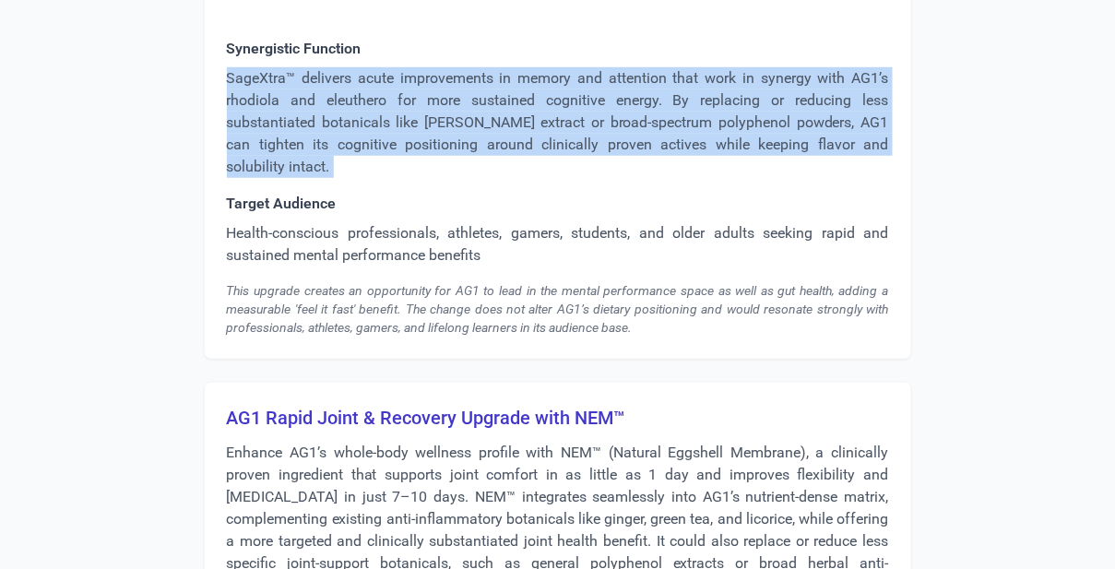
click at [634, 83] on p "SageXtra™ delivers acute improvements in memory and attention that work in syne…" at bounding box center [558, 122] width 662 height 111
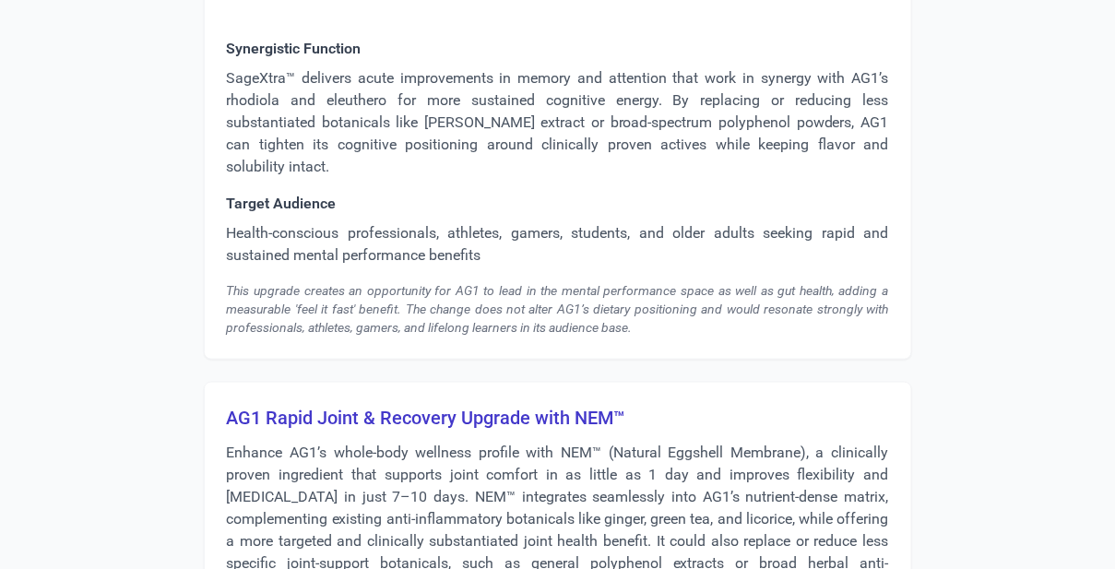
click at [507, 222] on p "Health-conscious professionals, athletes, gamers, students, and older adults se…" at bounding box center [558, 244] width 662 height 44
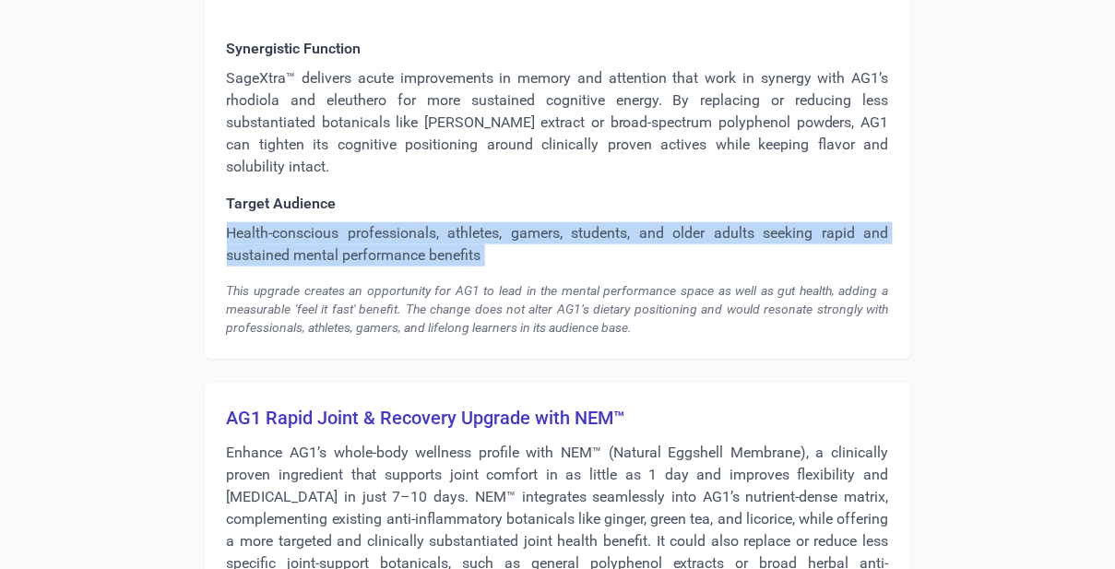
click at [507, 222] on p "Health-conscious professionals, athletes, gamers, students, and older adults se…" at bounding box center [558, 244] width 662 height 44
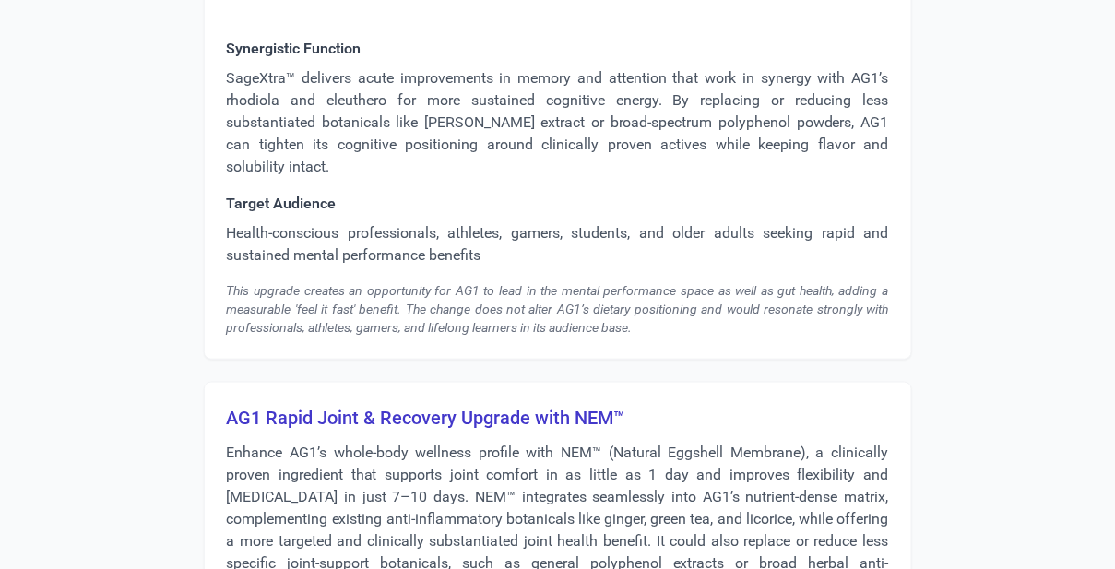
click at [599, 281] on div "This upgrade creates an opportunity for AG1 to lead in the mental performance s…" at bounding box center [558, 308] width 662 height 55
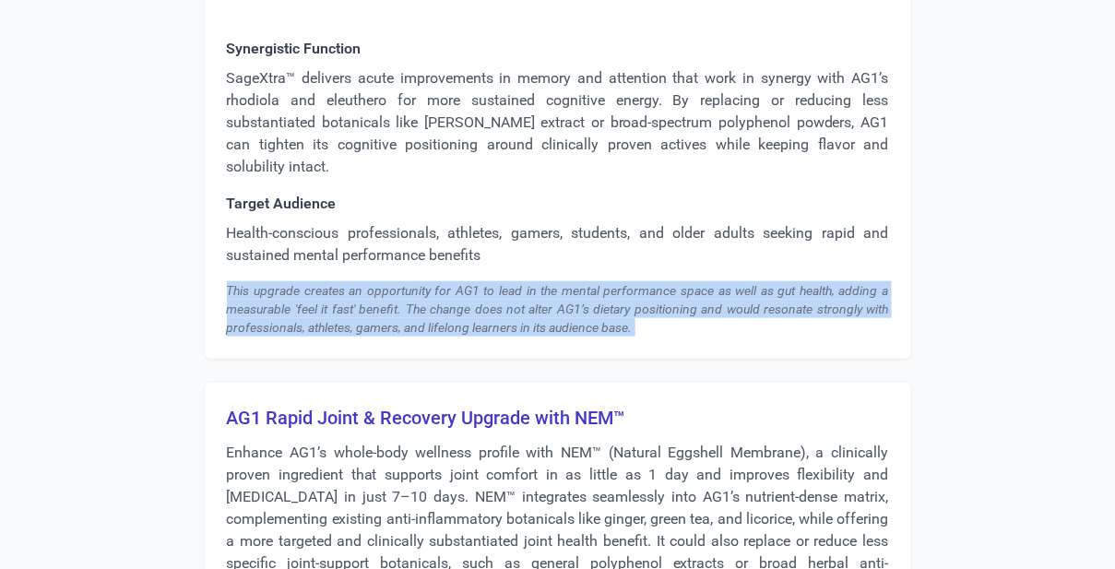
click at [599, 281] on div "This upgrade creates an opportunity for AG1 to lead in the mental performance s…" at bounding box center [558, 308] width 662 height 55
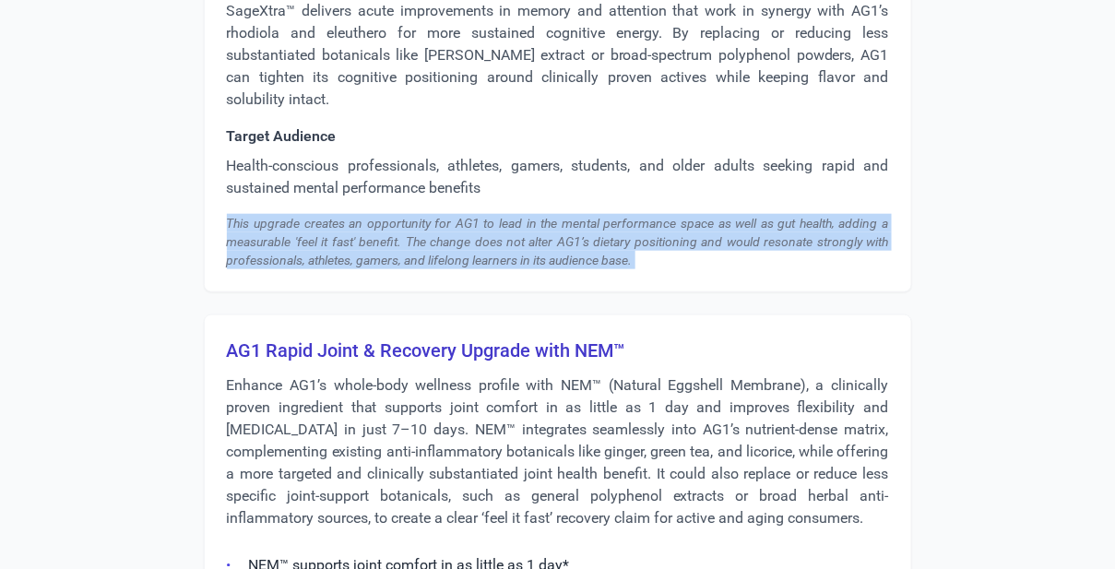
scroll to position [6023, 0]
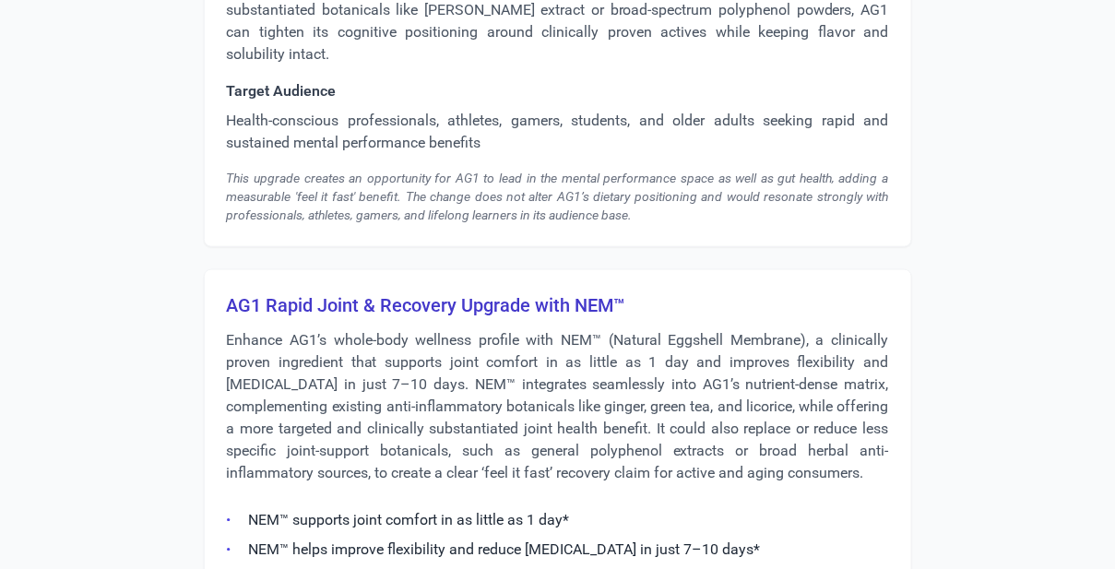
click at [556, 330] on p "Enhance AG1’s whole-body wellness profile with NEM™ (Natural Eggshell Membrane)…" at bounding box center [558, 406] width 662 height 155
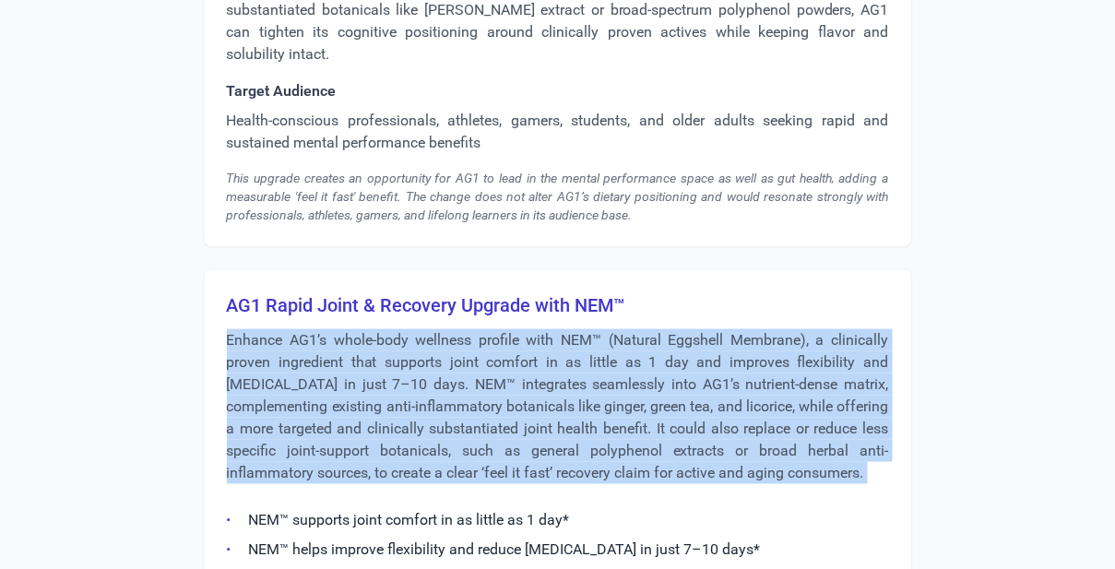
click at [556, 330] on p "Enhance AG1’s whole-body wellness profile with NEM™ (Natural Eggshell Membrane)…" at bounding box center [558, 406] width 662 height 155
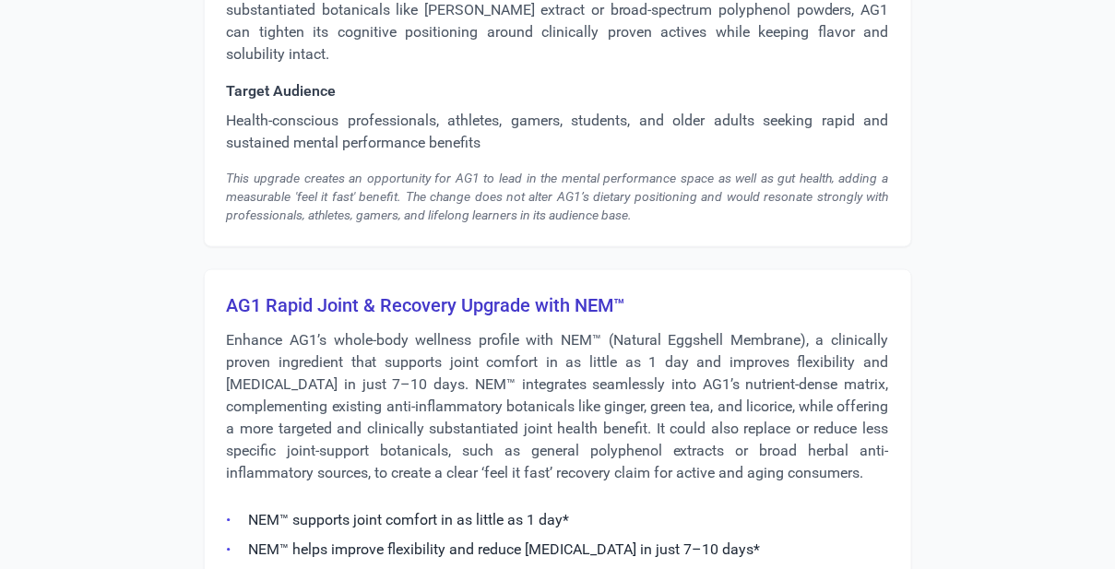
click at [550, 292] on h3 "AG1 Rapid Joint & Recovery Upgrade with NEM™" at bounding box center [558, 305] width 662 height 26
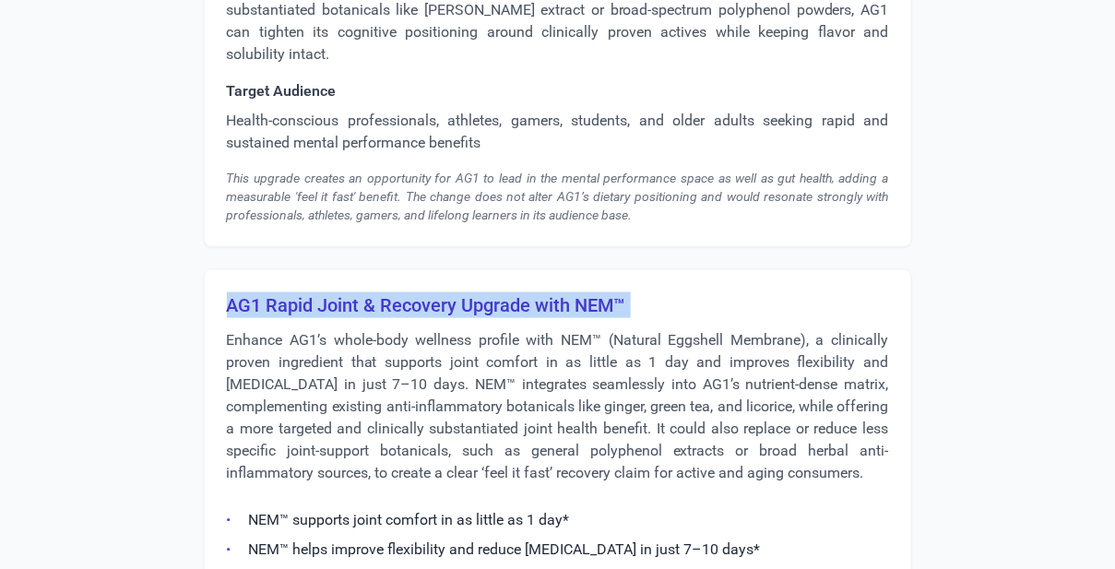
click at [550, 292] on h3 "AG1 Rapid Joint & Recovery Upgrade with NEM™" at bounding box center [558, 305] width 662 height 26
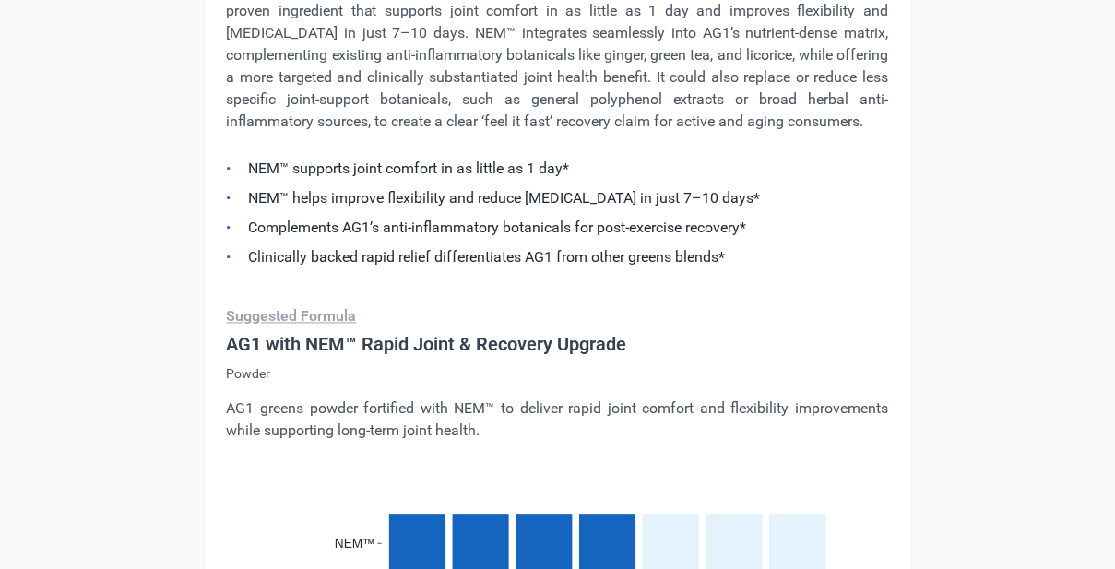
scroll to position [6340, 0]
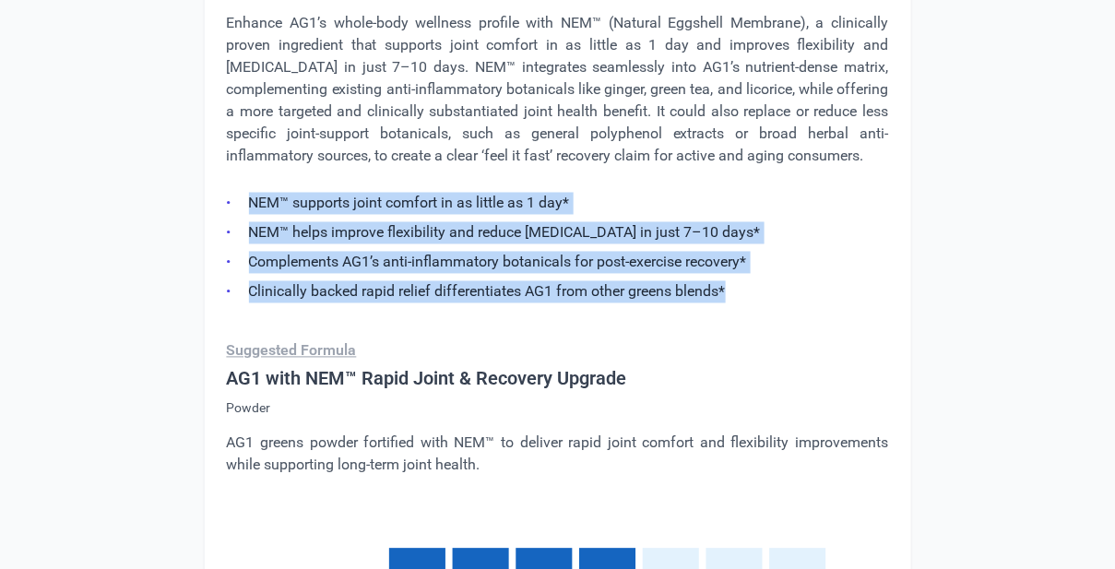
drag, startPoint x: 753, startPoint y: 257, endPoint x: 249, endPoint y: 177, distance: 510.7
click at [249, 182] on ul "NEM™ supports joint comfort in as little as 1 day* NEM™ helps improve flexibili…" at bounding box center [558, 243] width 662 height 122
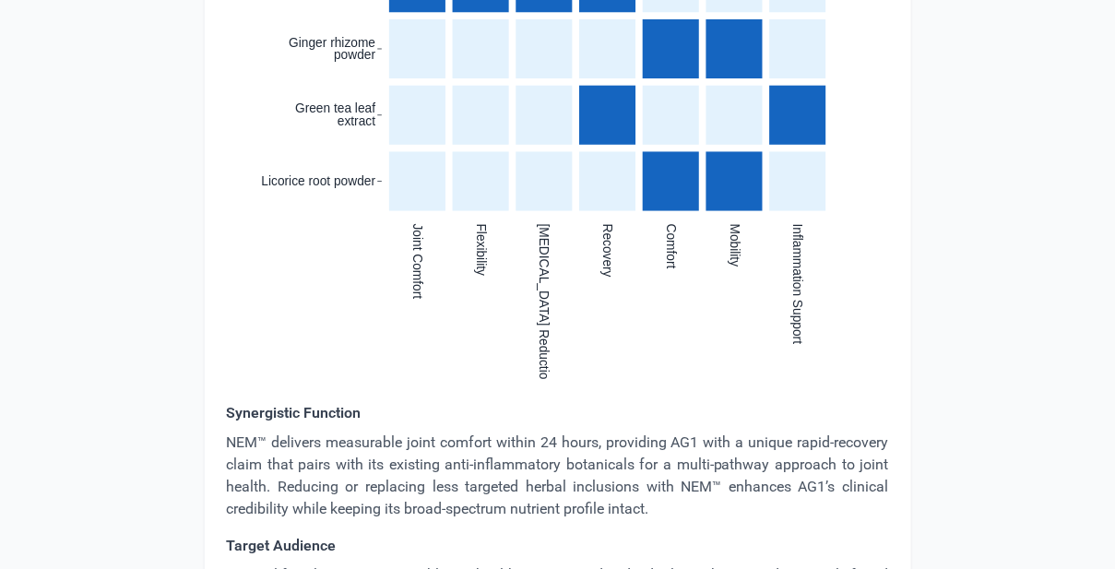
scroll to position [7038, 0]
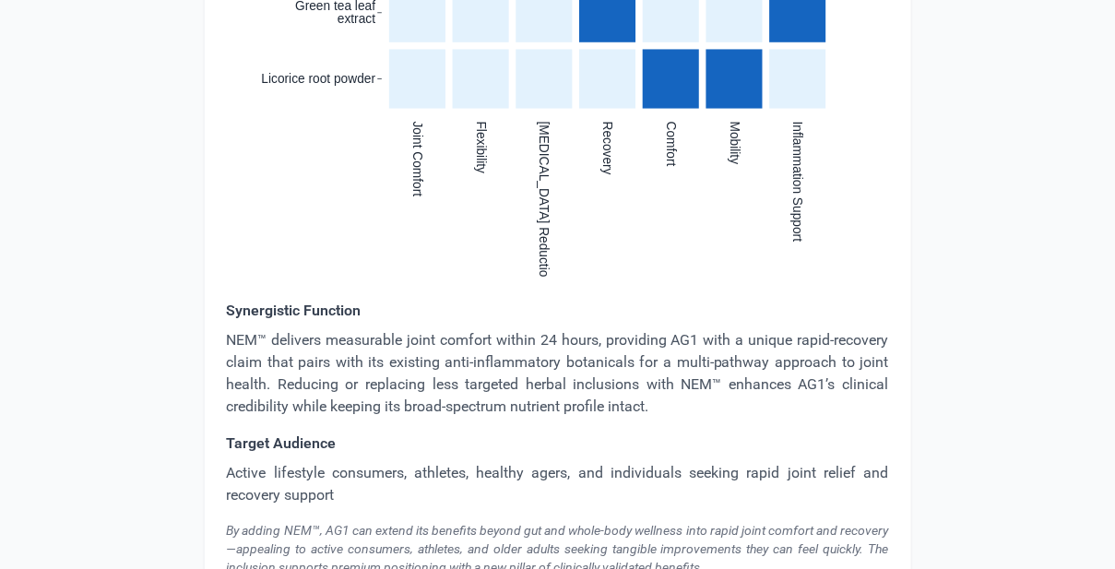
click at [498, 329] on p "NEM™ delivers measurable joint comfort within 24 hours, providing AG1 with a un…" at bounding box center [558, 373] width 662 height 89
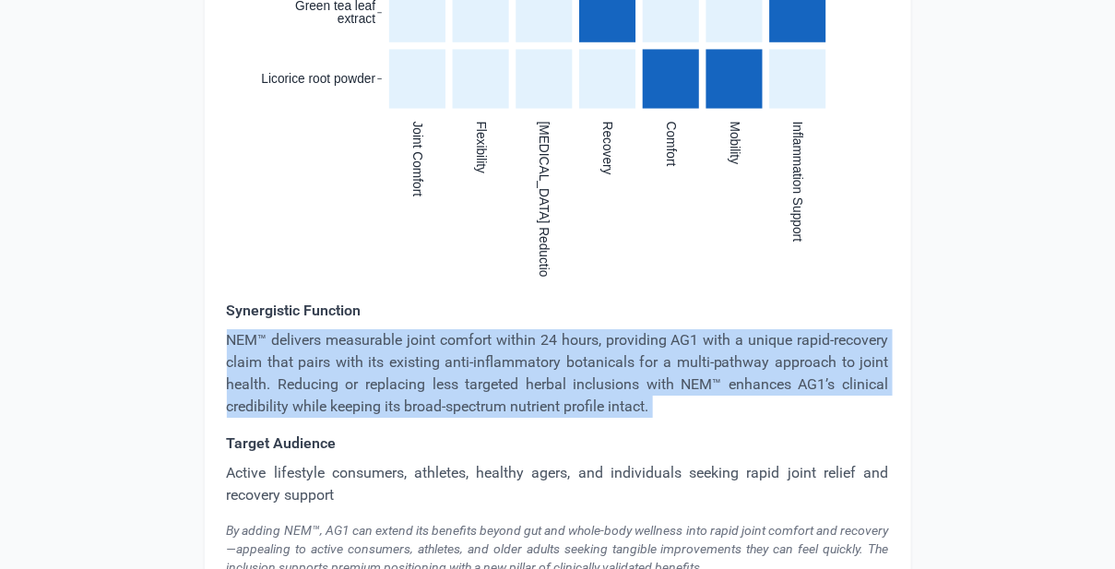
click at [498, 329] on p "NEM™ delivers measurable joint comfort within 24 hours, providing AG1 with a un…" at bounding box center [558, 373] width 662 height 89
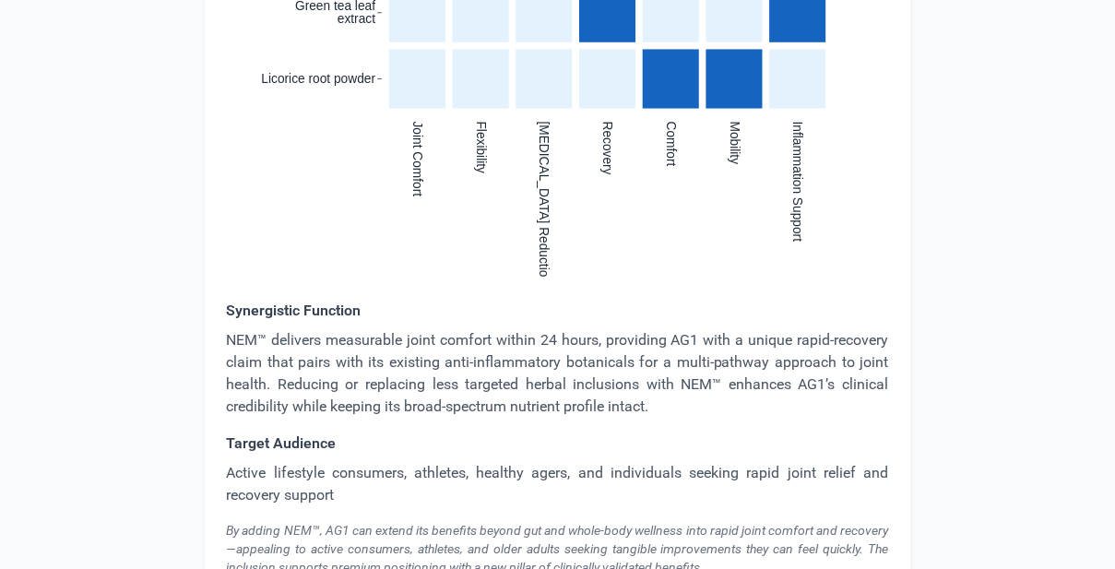
click at [446, 462] on p "Active lifestyle consumers, athletes, healthy agers, and individuals seeking ra…" at bounding box center [558, 484] width 662 height 44
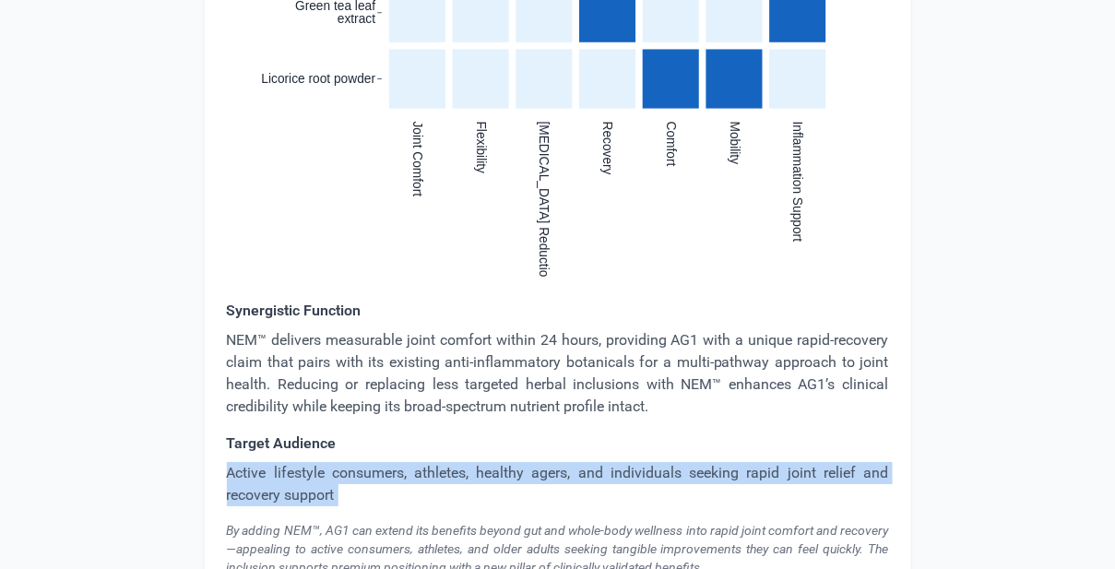
click at [446, 462] on p "Active lifestyle consumers, athletes, healthy agers, and individuals seeking ra…" at bounding box center [558, 484] width 662 height 44
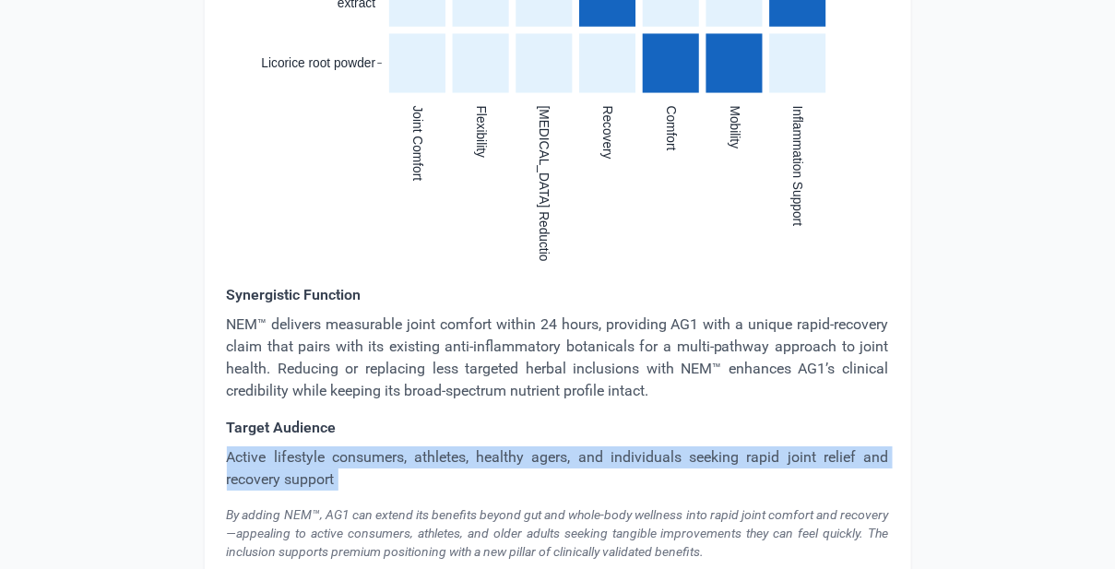
scroll to position [7078, 0]
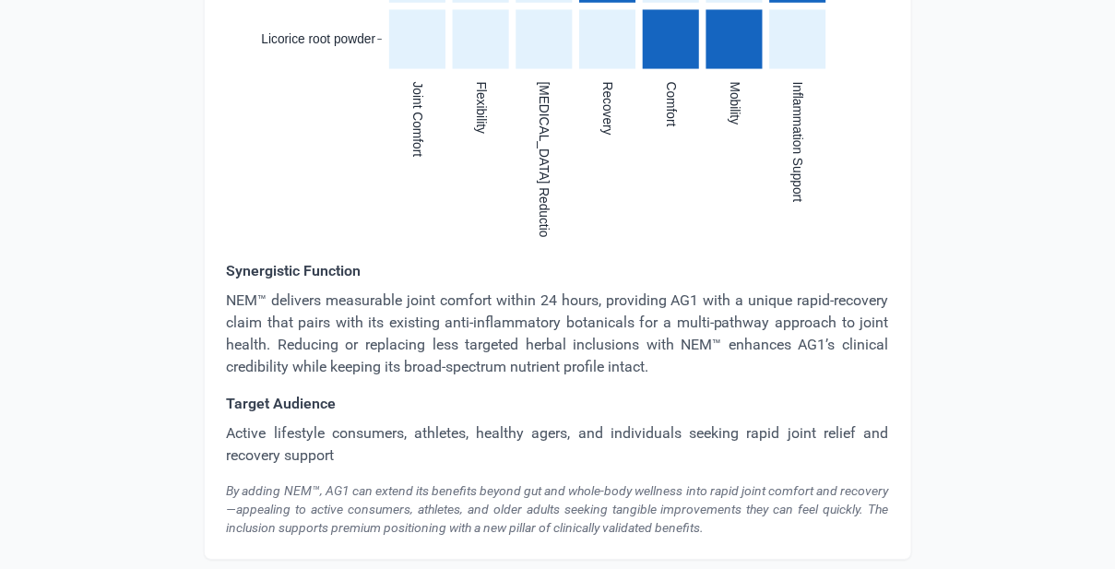
click at [543, 447] on div "Synergistic Function NEM™ delivers measurable joint comfort within 24 hours, pr…" at bounding box center [558, 398] width 662 height 277
click at [521, 481] on div "By adding NEM™, AG1 can extend its benefits beyond gut and whole-body wellness …" at bounding box center [558, 508] width 662 height 55
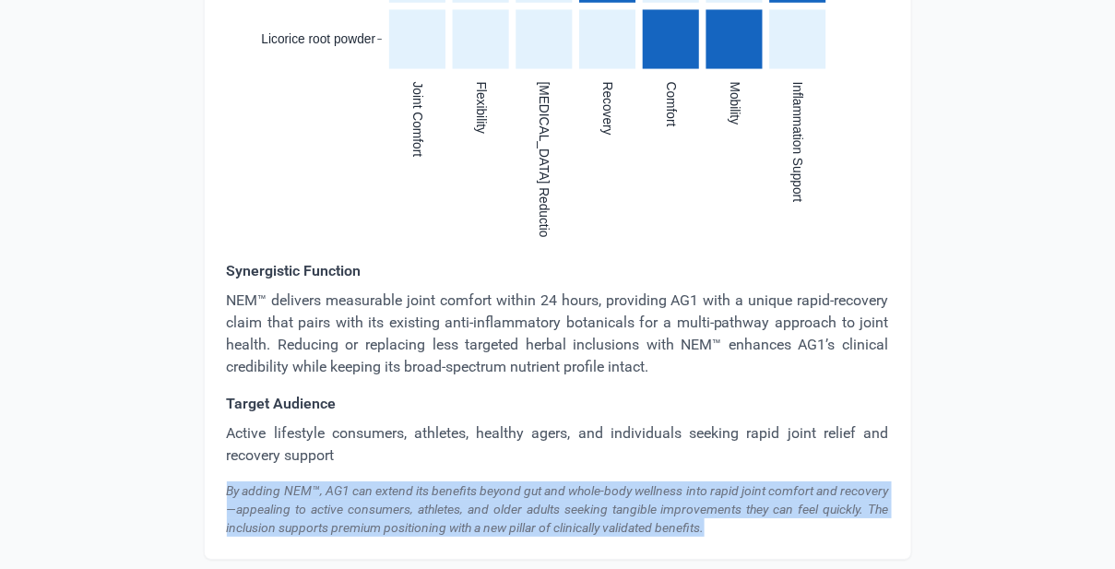
click at [521, 481] on div "By adding NEM™, AG1 can extend its benefits beyond gut and whole-body wellness …" at bounding box center [558, 508] width 662 height 55
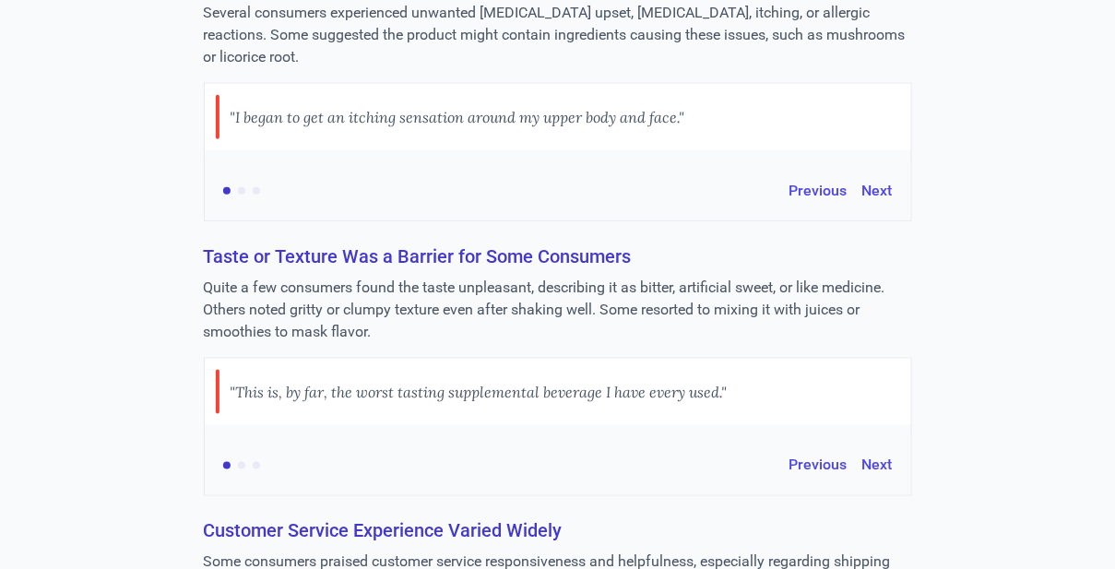
scroll to position [2357, 0]
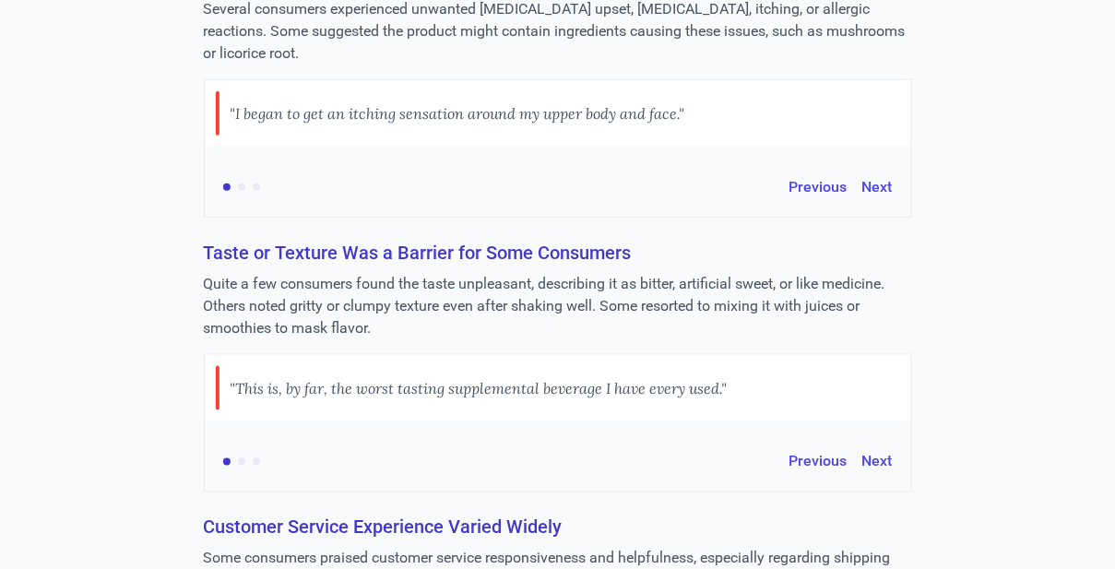
click at [408, 288] on div "Taste or Texture Was a Barrier for Some Consumers Quite a few consumers found t…" at bounding box center [558, 366] width 708 height 253
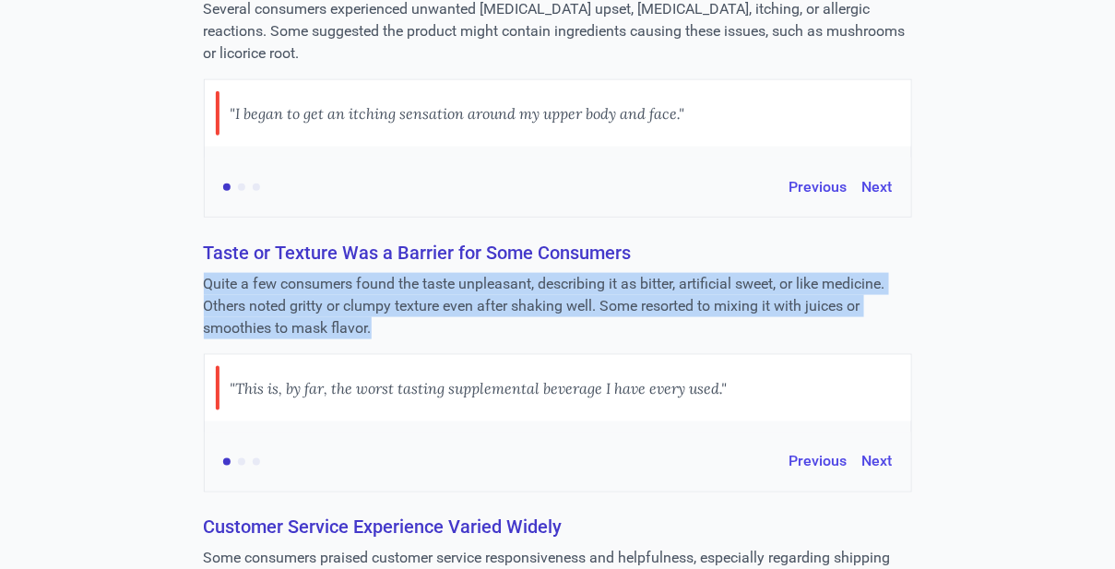
click at [408, 288] on div "Taste or Texture Was a Barrier for Some Consumers Quite a few consumers found t…" at bounding box center [558, 366] width 708 height 253
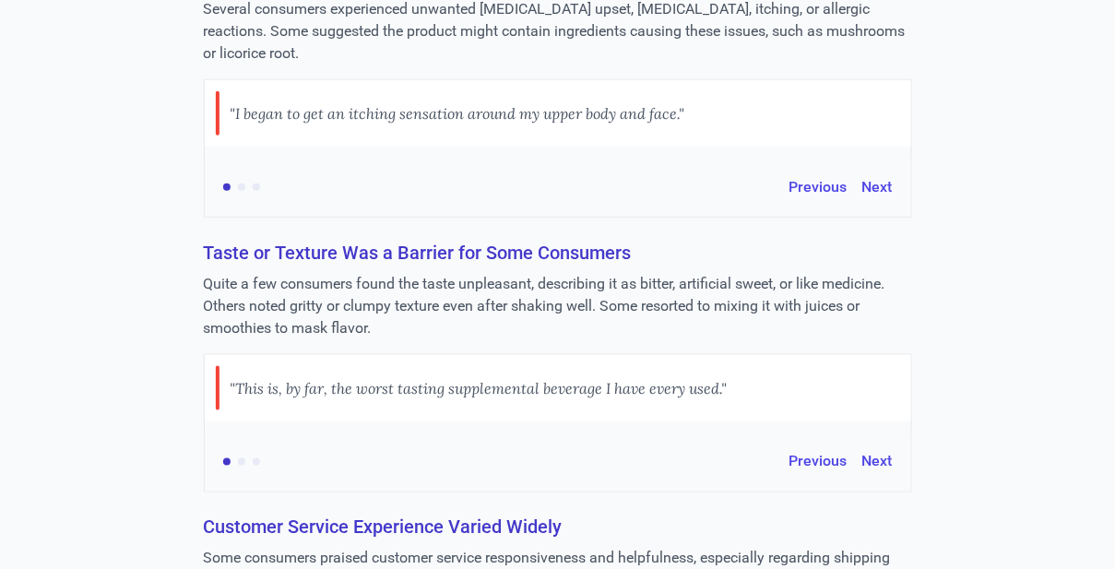
click at [426, 266] on h3 "Taste or Texture Was a Barrier for Some Consumers" at bounding box center [558, 253] width 708 height 26
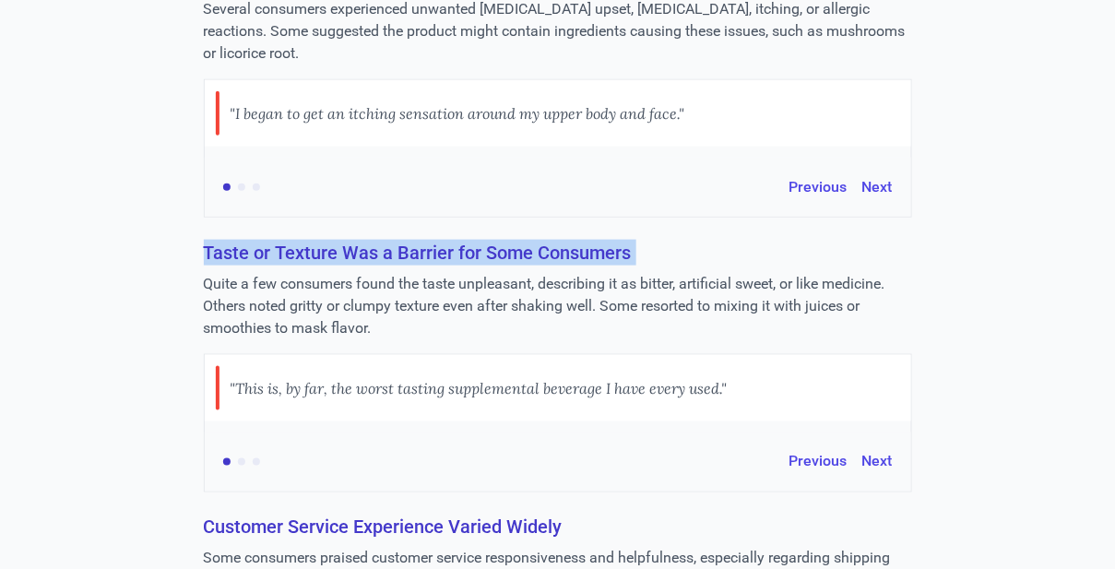
click at [426, 266] on h3 "Taste or Texture Was a Barrier for Some Consumers" at bounding box center [558, 253] width 708 height 26
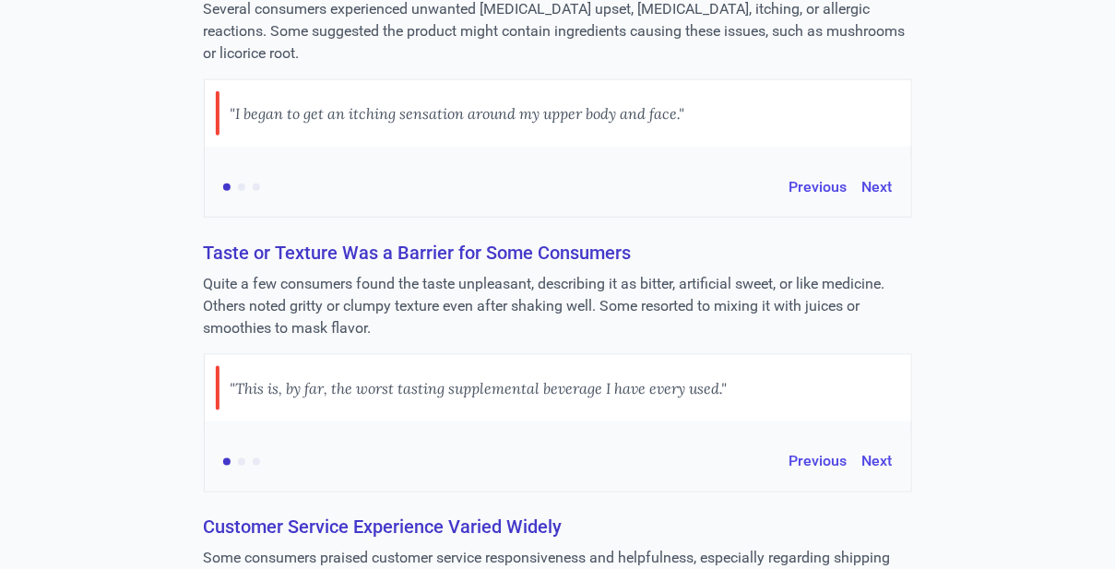
click at [539, 303] on p "Quite a few consumers found the taste unpleasant, describing it as bitter, arti…" at bounding box center [558, 306] width 708 height 66
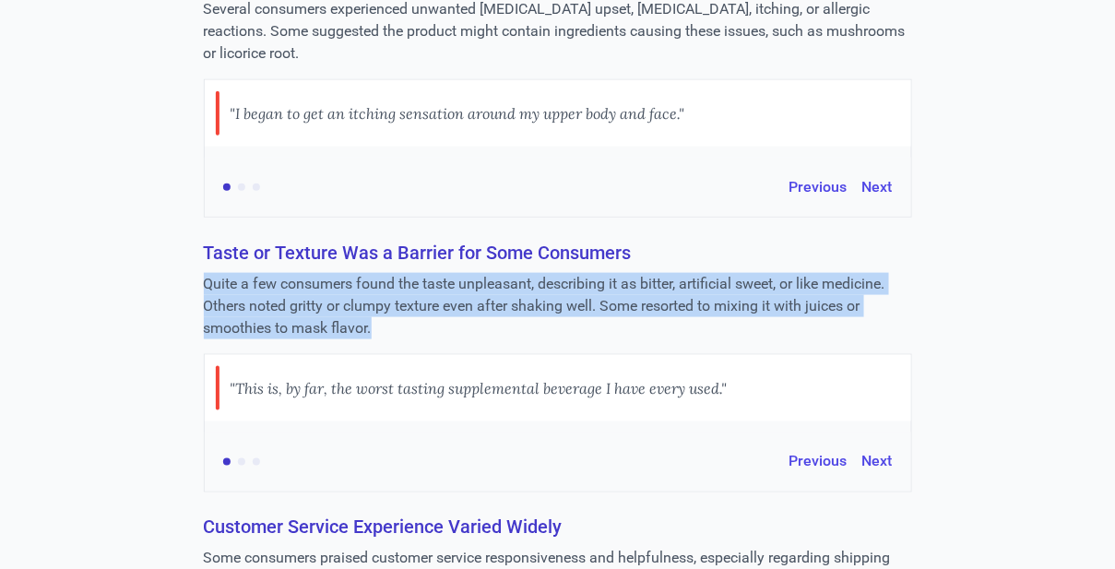
click at [539, 303] on p "Quite a few consumers found the taste unpleasant, describing it as bitter, arti…" at bounding box center [558, 306] width 708 height 66
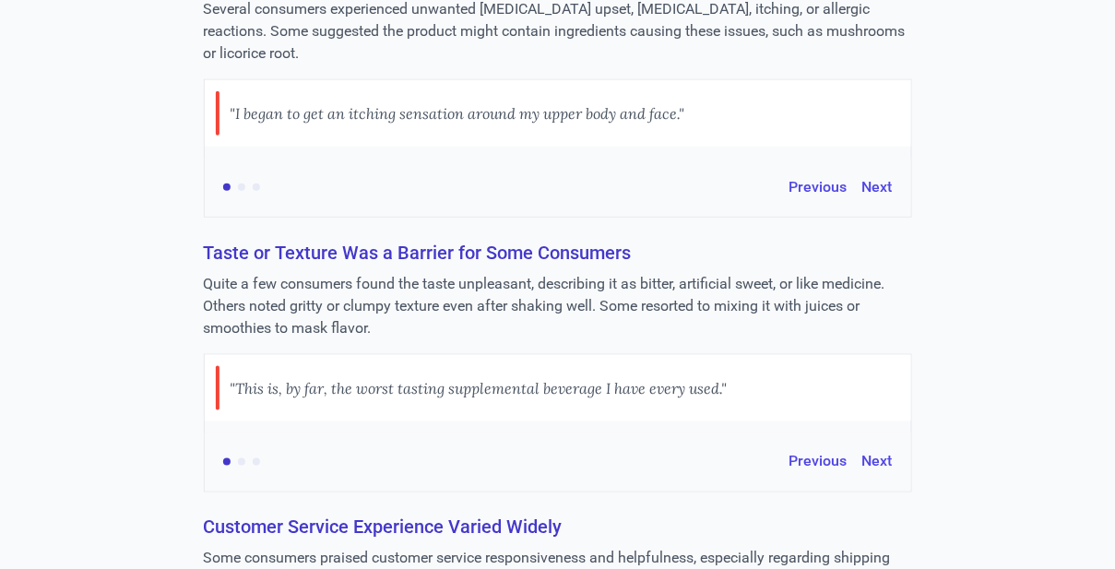
click at [550, 404] on div ""This is, by far, the worst tasting supplemental beverage I have every used."" at bounding box center [479, 388] width 497 height 44
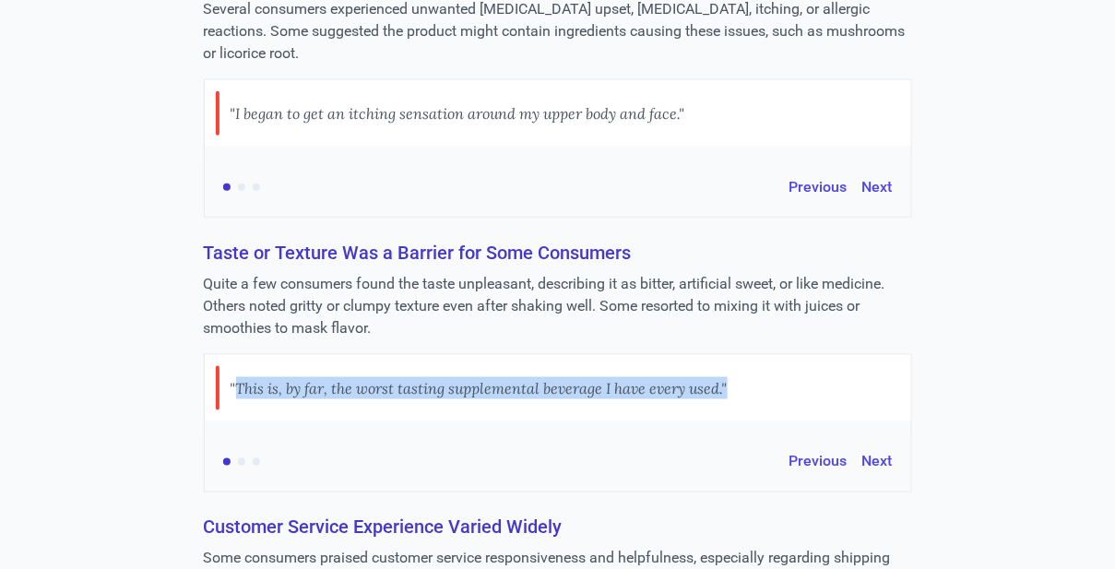
click at [550, 404] on div ""This is, by far, the worst tasting supplemental beverage I have every used."" at bounding box center [479, 388] width 497 height 44
click at [881, 473] on button "Next" at bounding box center [877, 462] width 30 height 22
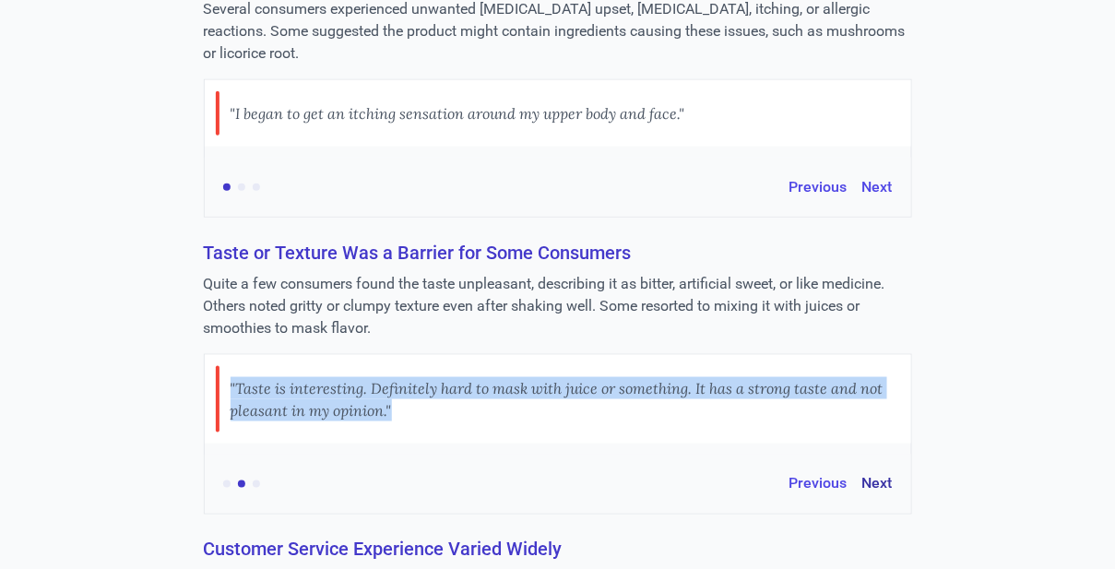
click at [865, 495] on button "Next" at bounding box center [877, 484] width 30 height 22
